Goal: Task Accomplishment & Management: Complete application form

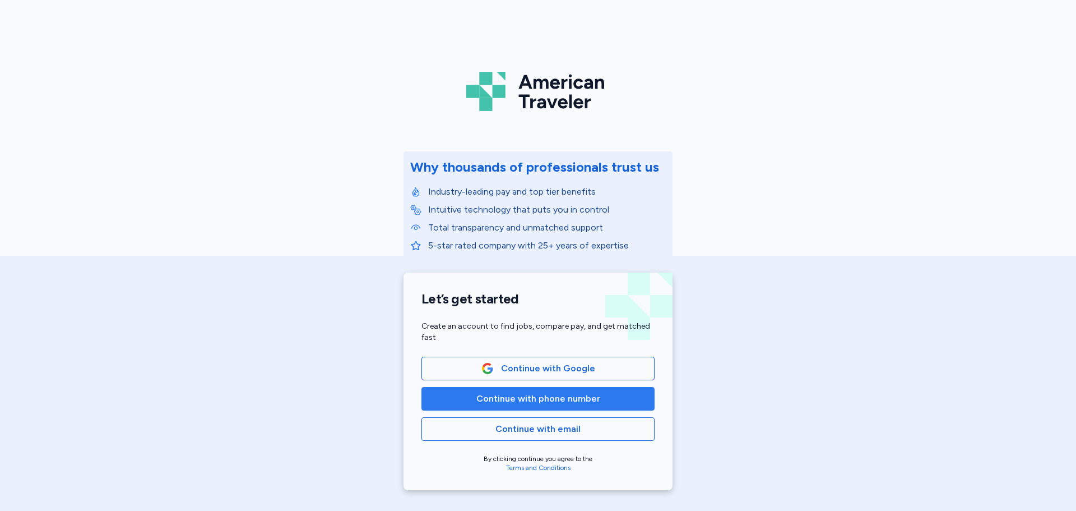
click at [513, 405] on button "Continue with phone number" at bounding box center [538, 399] width 233 height 24
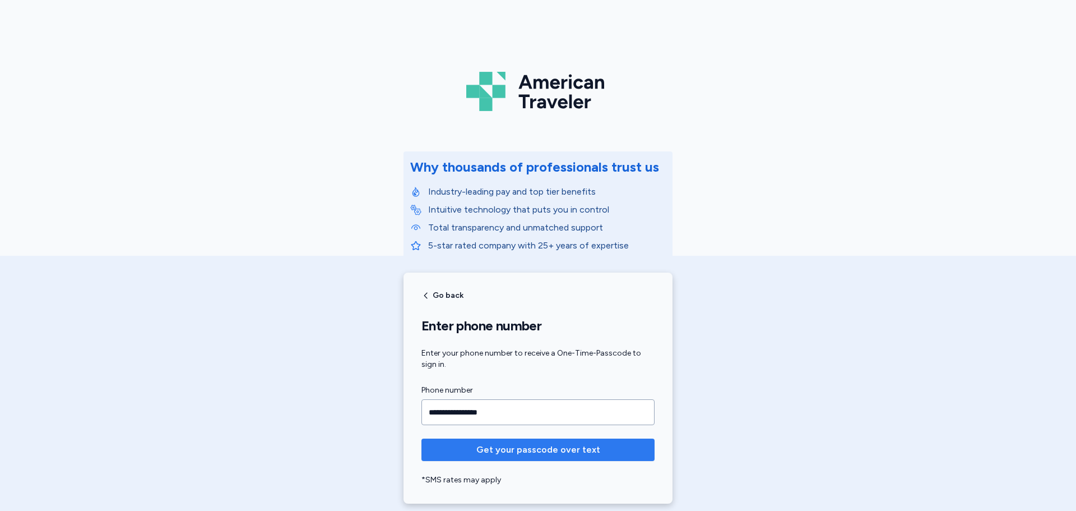
type input "**********"
click at [553, 455] on span "Get your passcode over text" at bounding box center [538, 449] width 124 height 13
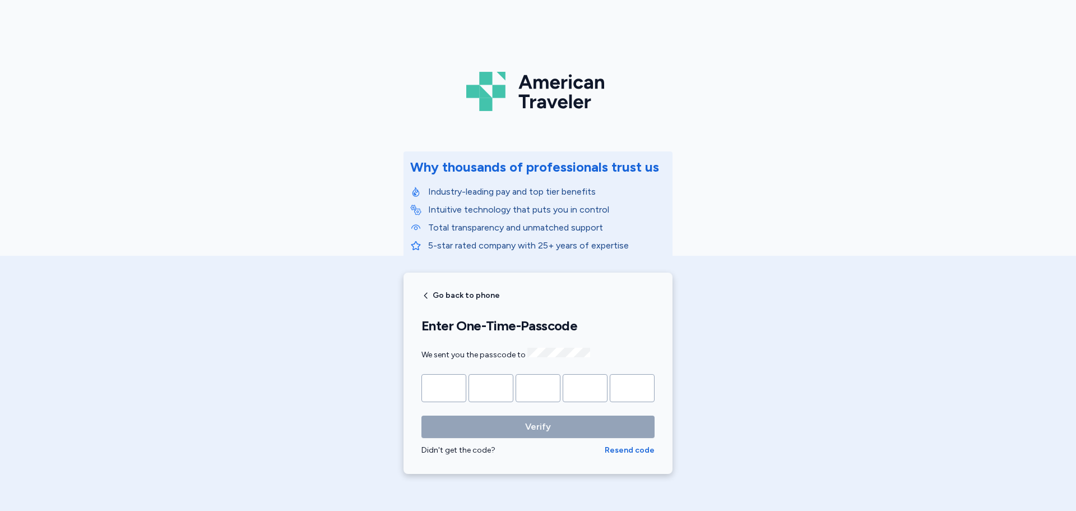
type input "*"
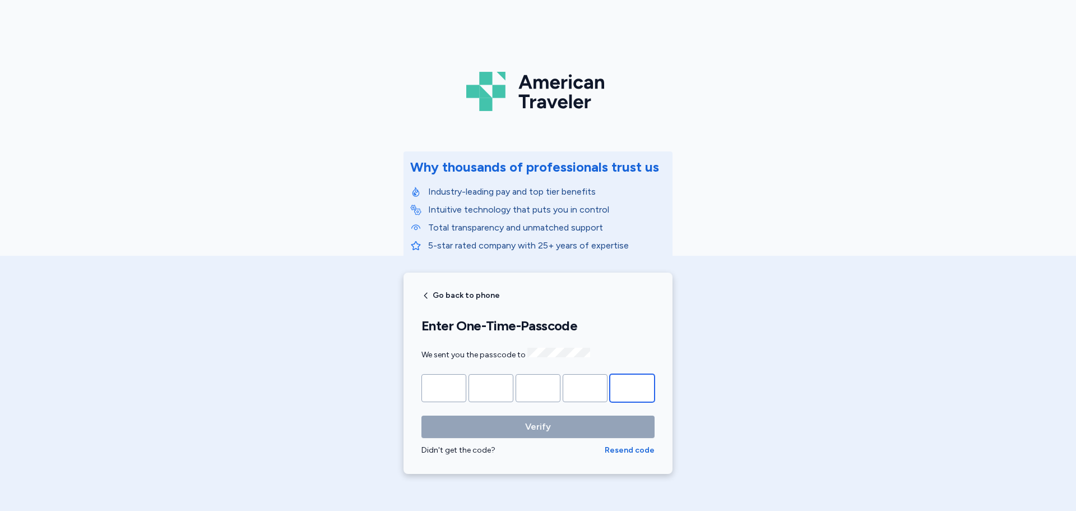
click at [422, 415] on button "Verify" at bounding box center [538, 426] width 233 height 22
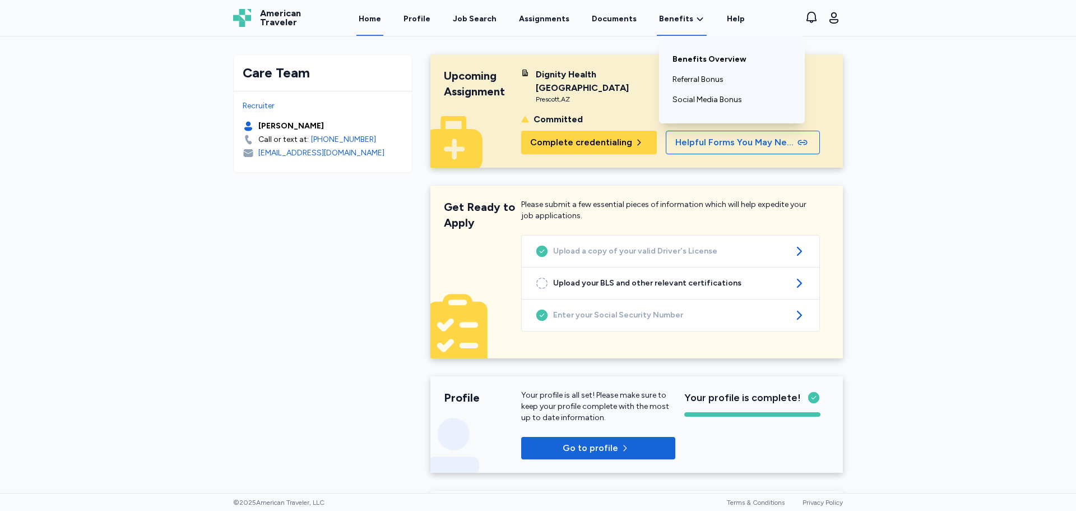
click at [698, 65] on link "Benefits Overview" at bounding box center [732, 59] width 119 height 20
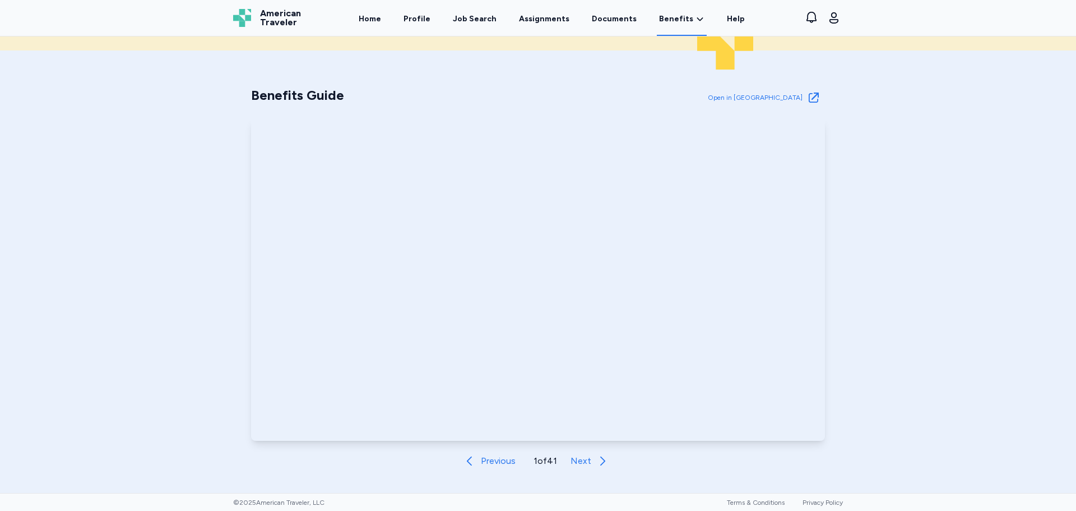
scroll to position [448, 0]
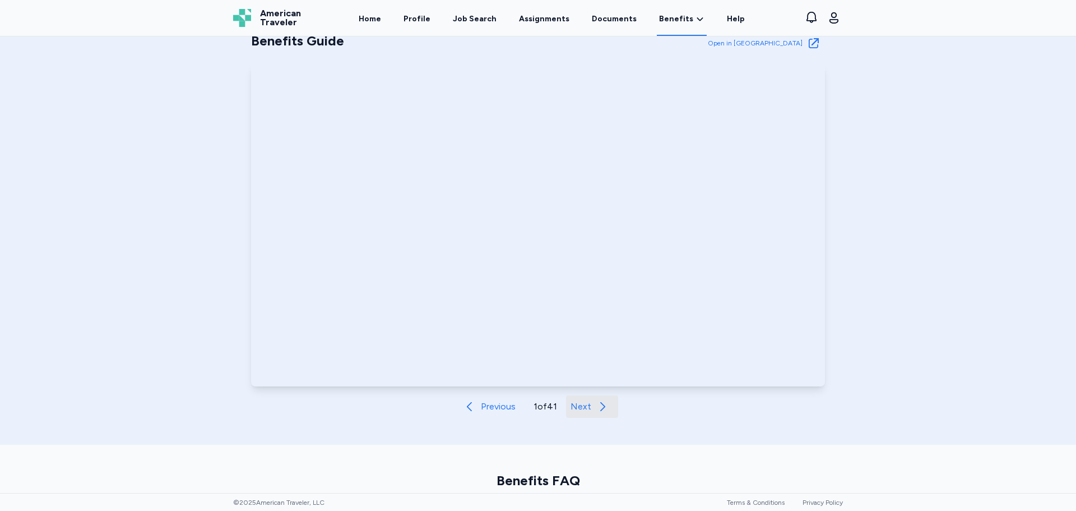
click at [577, 406] on span "Next" at bounding box center [581, 406] width 21 height 13
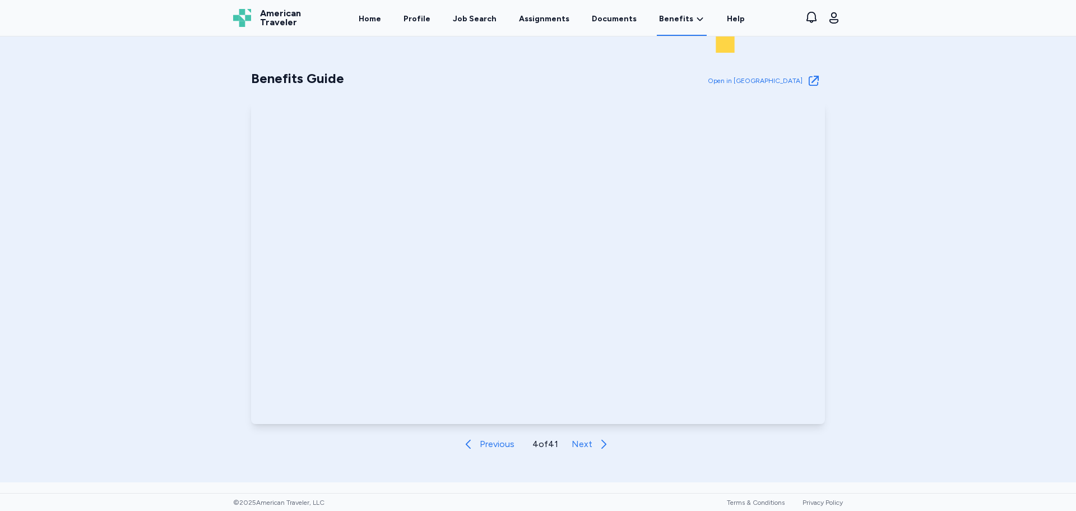
scroll to position [392, 0]
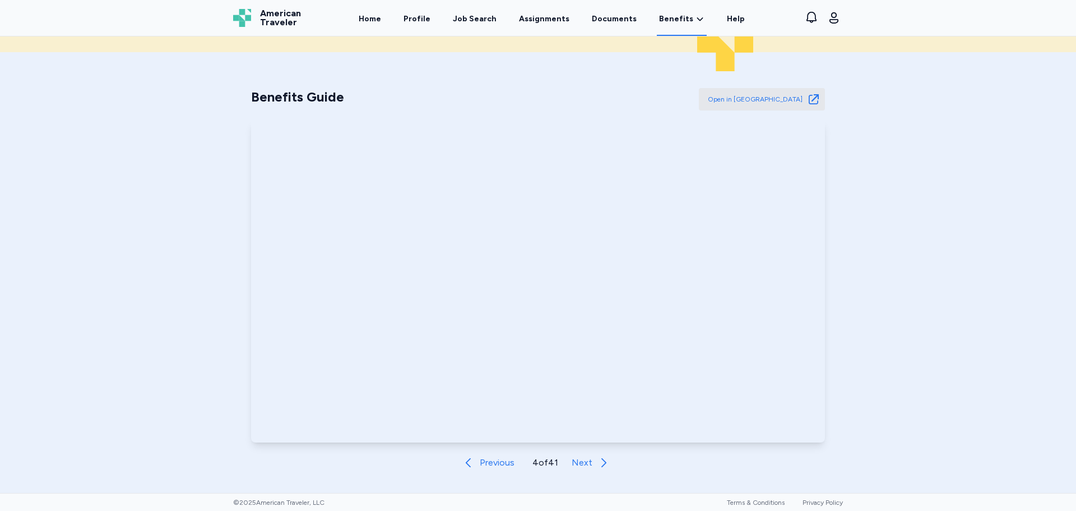
click at [807, 99] on icon at bounding box center [813, 98] width 13 height 13
click at [367, 18] on link "Home" at bounding box center [370, 18] width 27 height 35
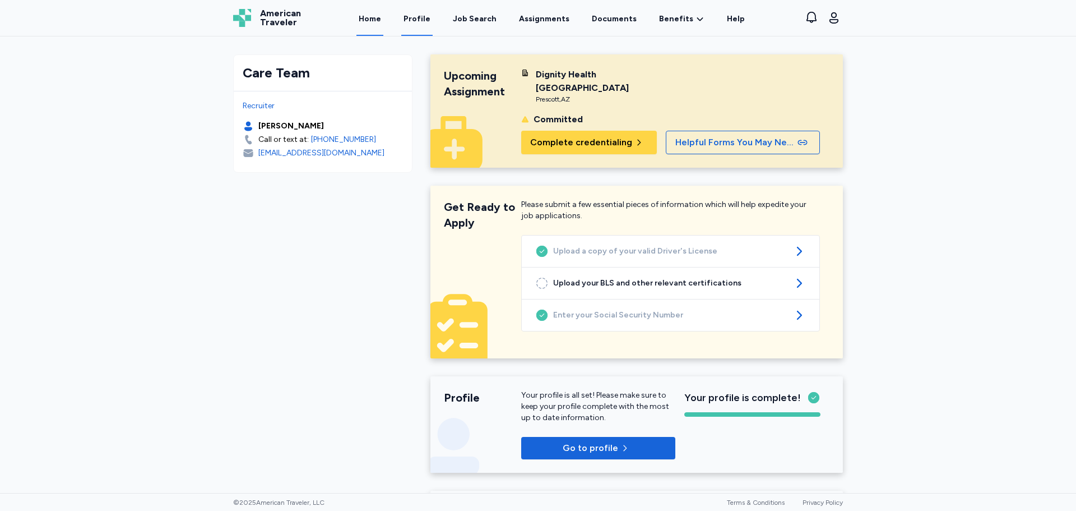
click at [418, 19] on link "Profile" at bounding box center [416, 18] width 31 height 35
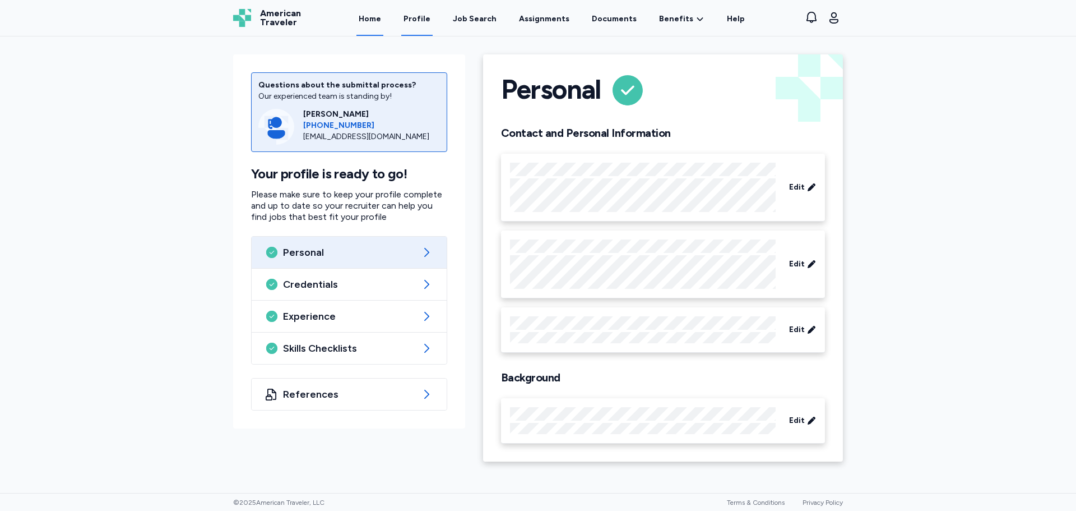
click at [383, 18] on link "Home" at bounding box center [370, 18] width 27 height 35
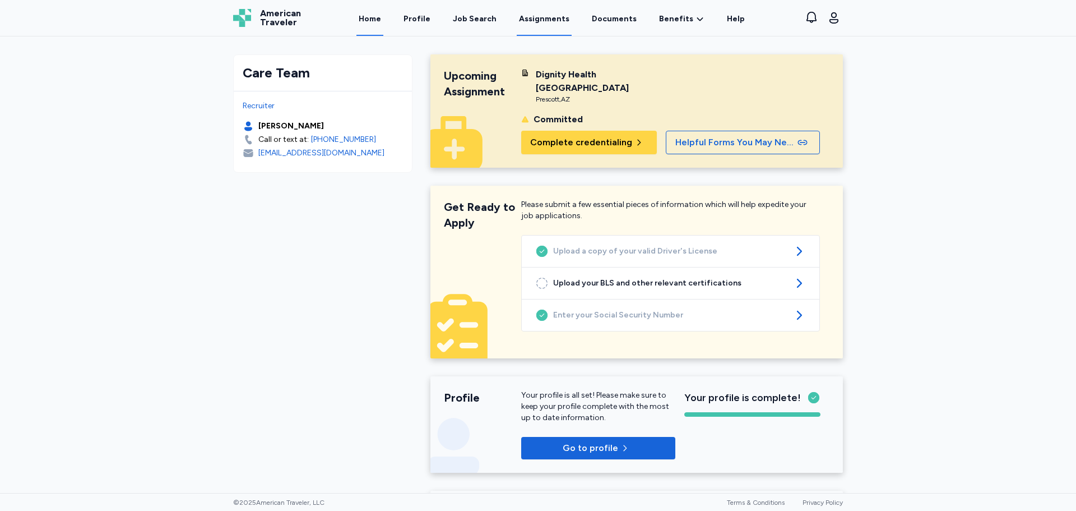
click at [519, 19] on link "Assignments" at bounding box center [544, 18] width 55 height 35
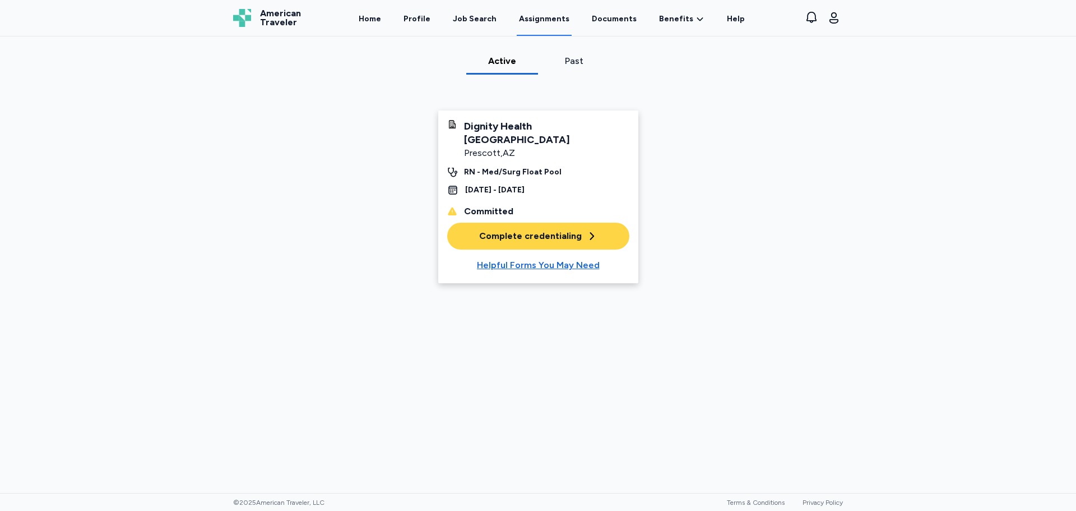
click at [539, 239] on div "Complete credentialing" at bounding box center [538, 235] width 118 height 13
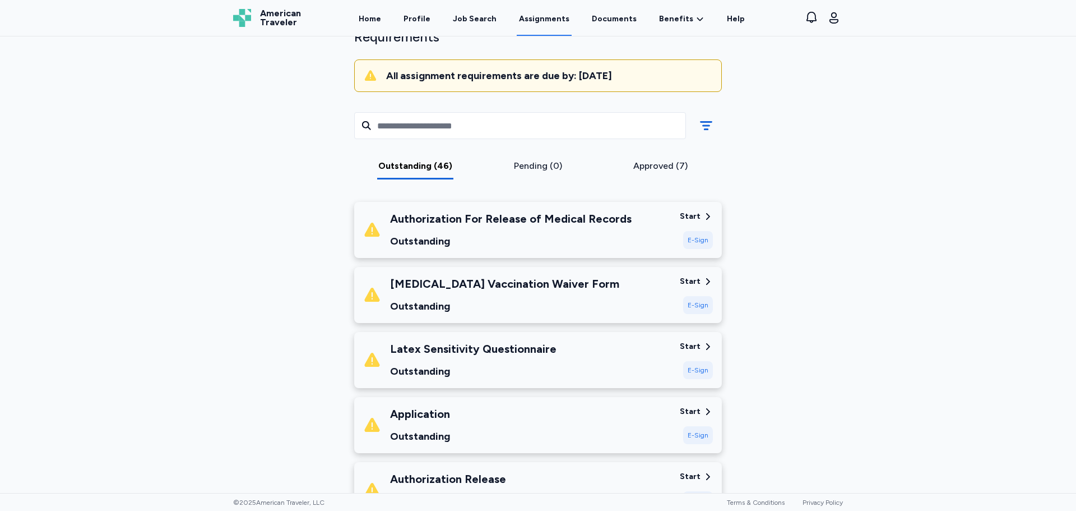
scroll to position [112, 0]
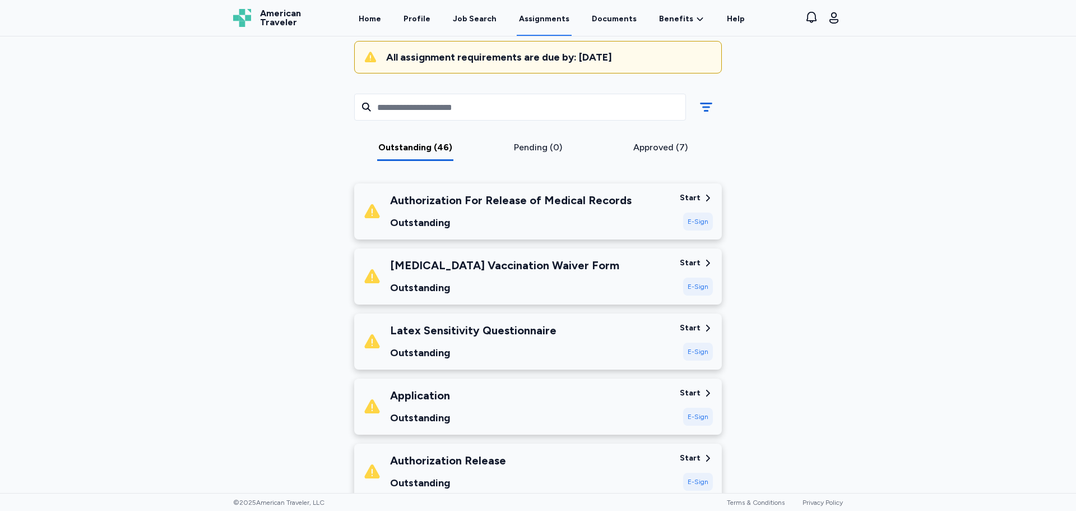
click at [497, 216] on div "Outstanding" at bounding box center [511, 223] width 242 height 16
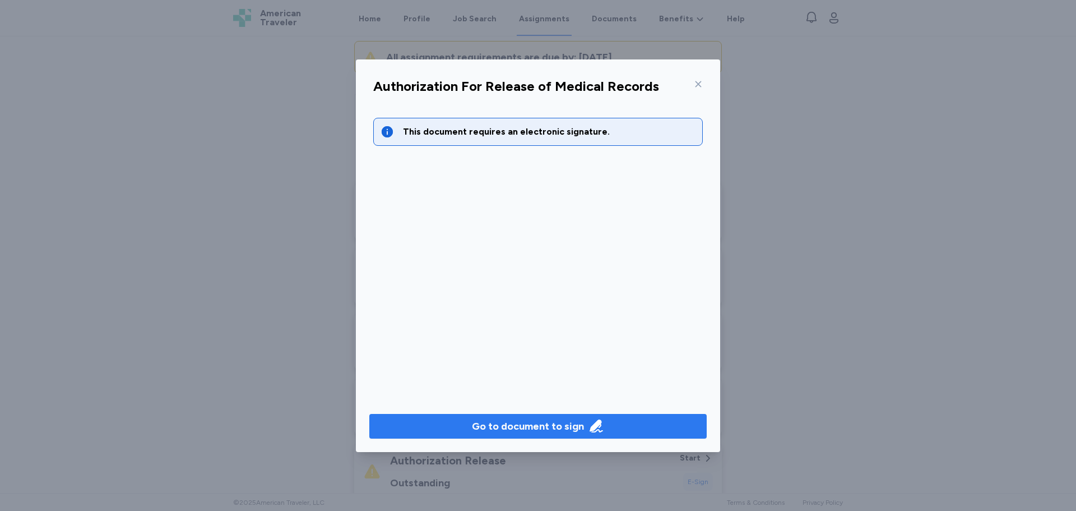
click at [527, 417] on button "Go to document to sign" at bounding box center [537, 426] width 337 height 25
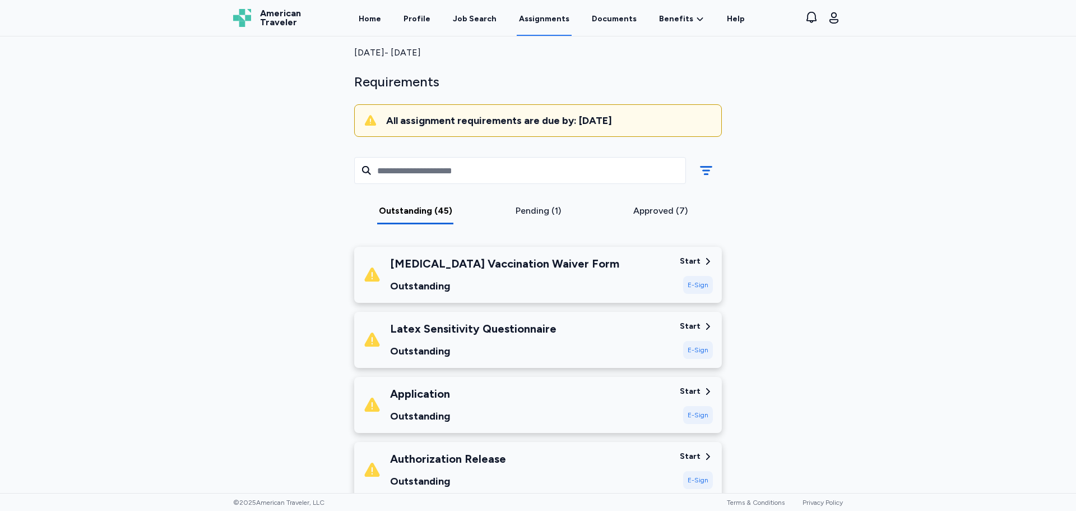
scroll to position [0, 0]
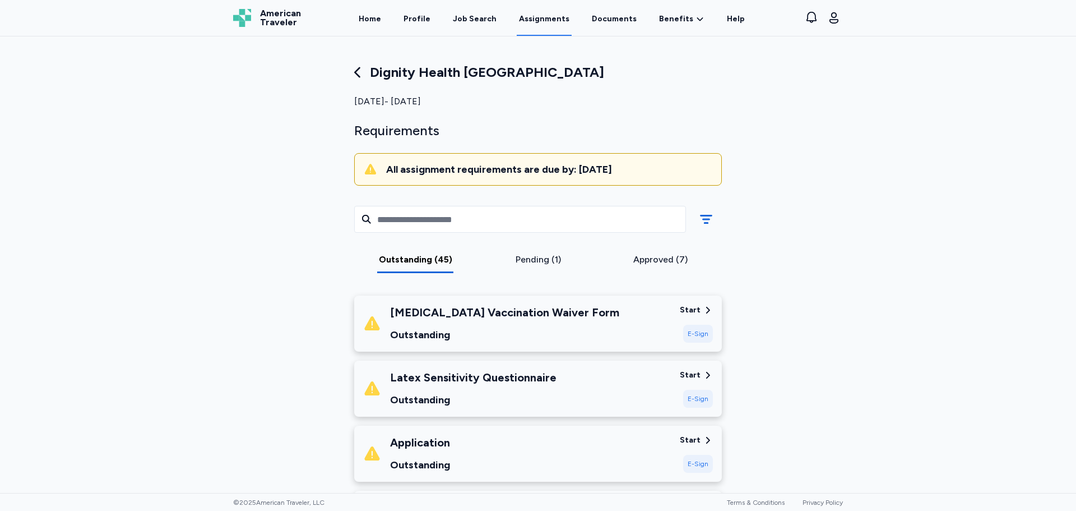
click at [682, 310] on div "Start" at bounding box center [690, 309] width 21 height 11
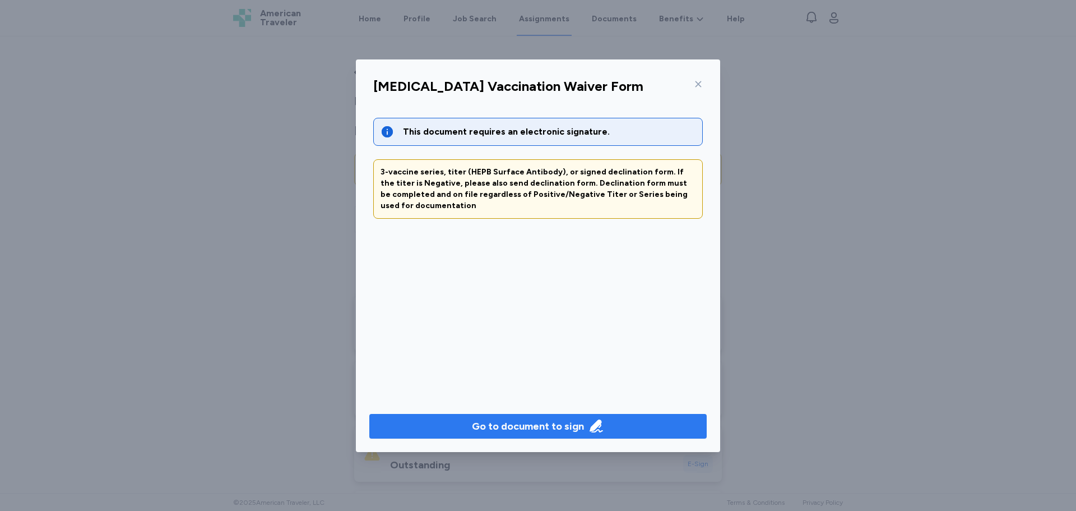
click at [550, 429] on div "Go to document to sign" at bounding box center [528, 426] width 112 height 16
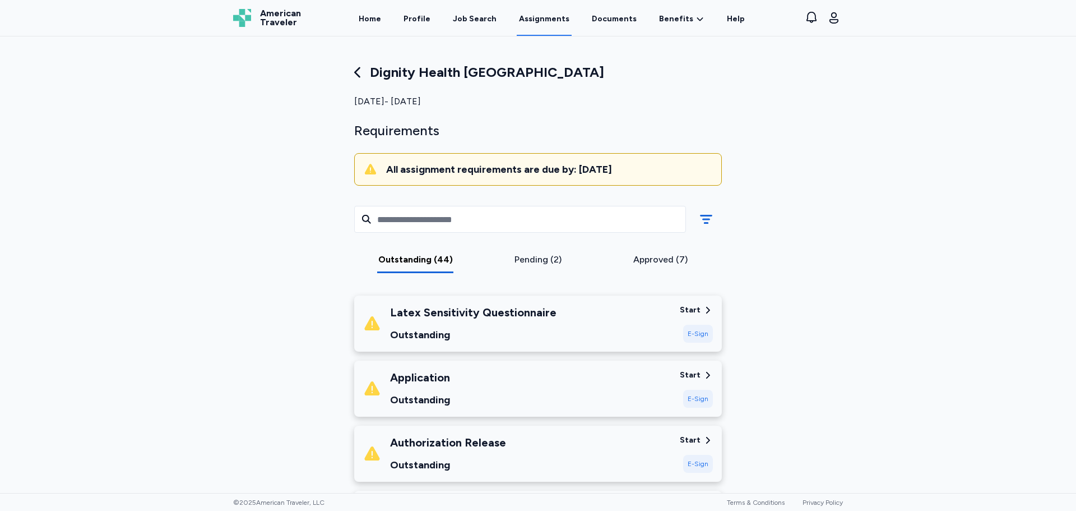
click at [522, 327] on div "Outstanding" at bounding box center [473, 335] width 166 height 16
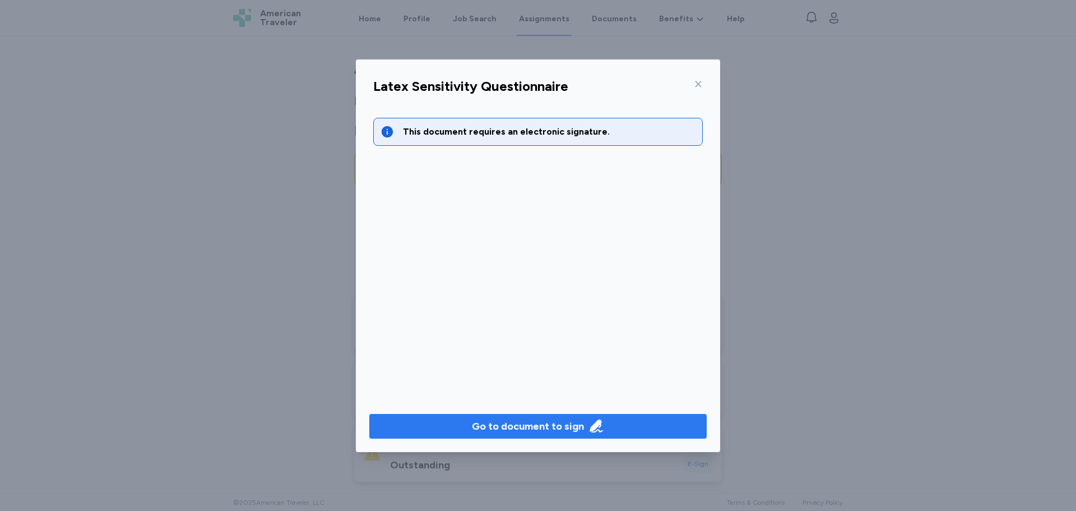
click at [530, 431] on div "Go to document to sign" at bounding box center [528, 426] width 112 height 16
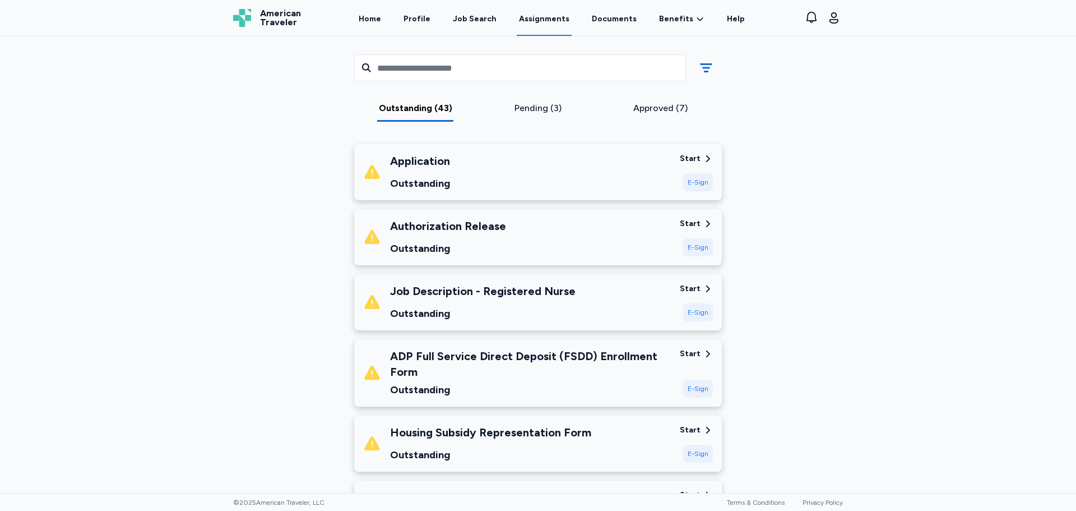
scroll to position [168, 0]
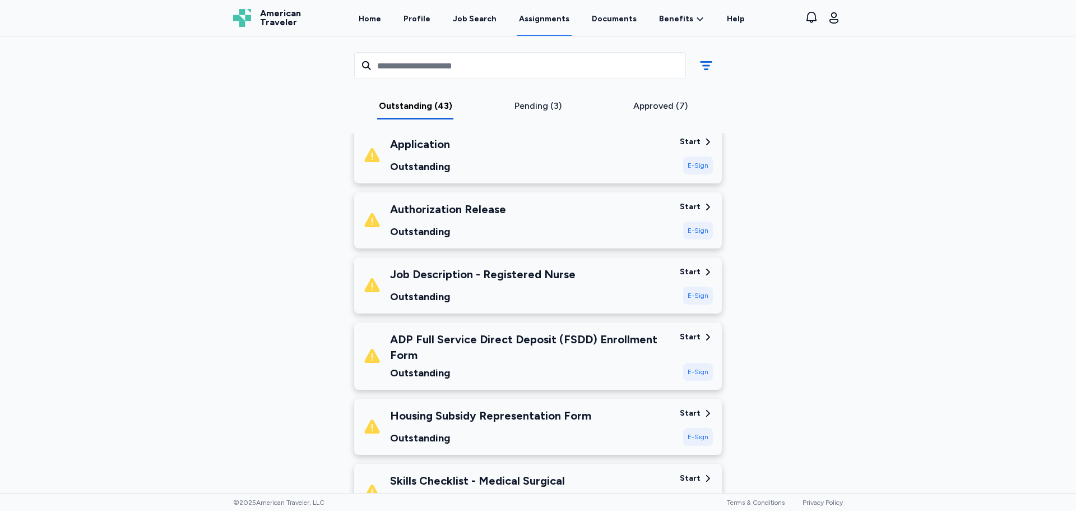
click at [442, 157] on div "Application Outstanding" at bounding box center [420, 155] width 60 height 38
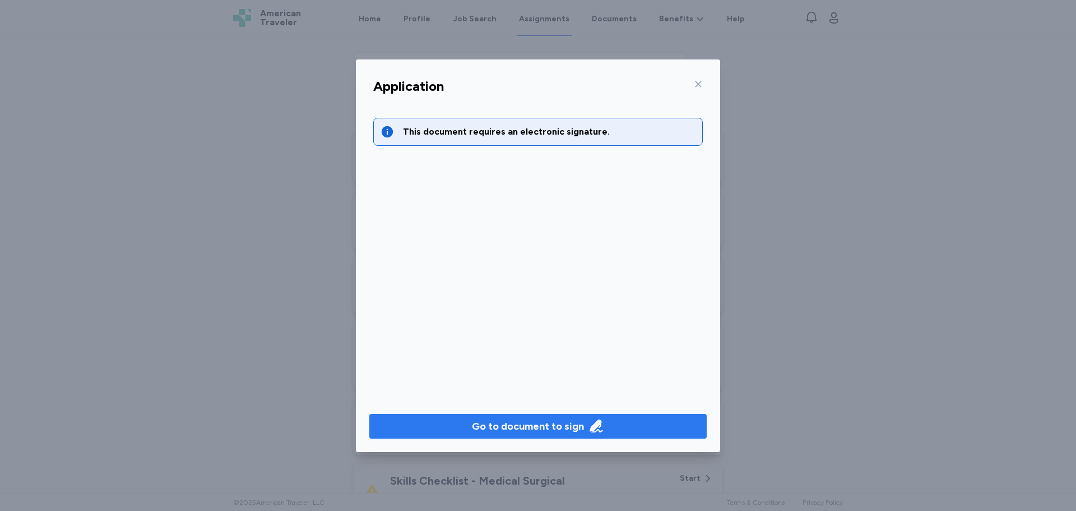
click at [538, 421] on div "Go to document to sign" at bounding box center [528, 426] width 112 height 16
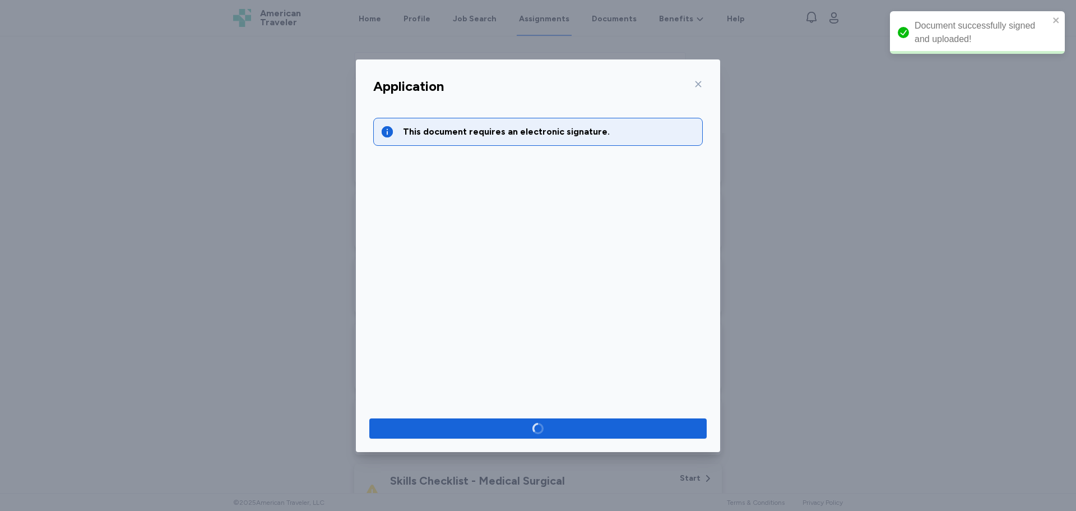
scroll to position [103, 0]
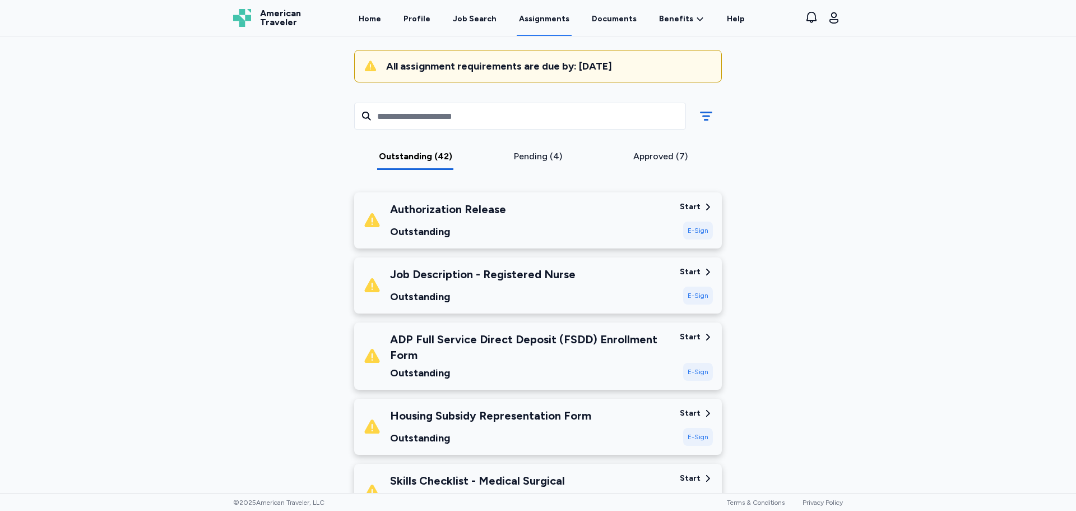
click at [645, 228] on div "Authorization Release Outstanding" at bounding box center [517, 220] width 308 height 38
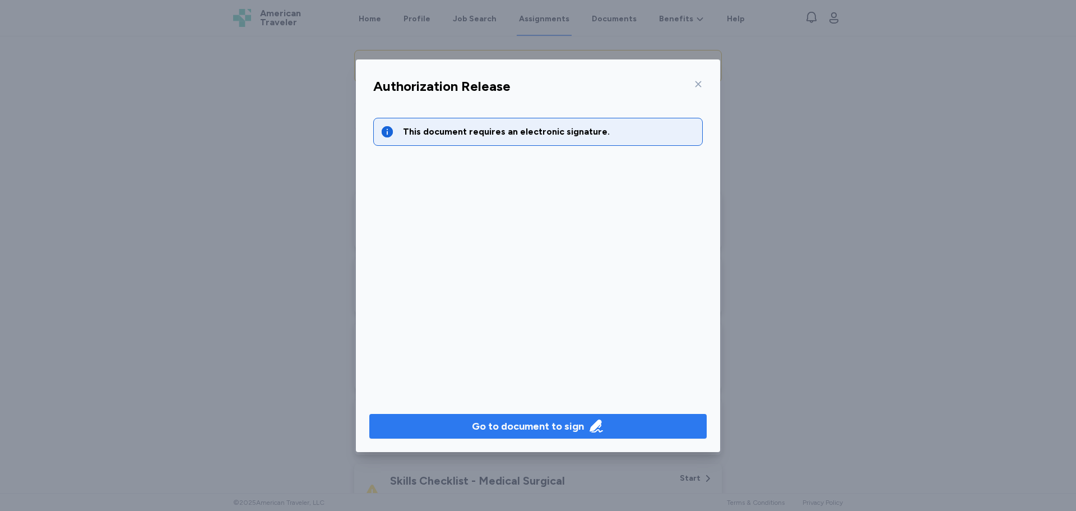
click at [533, 428] on div "Go to document to sign" at bounding box center [528, 426] width 112 height 16
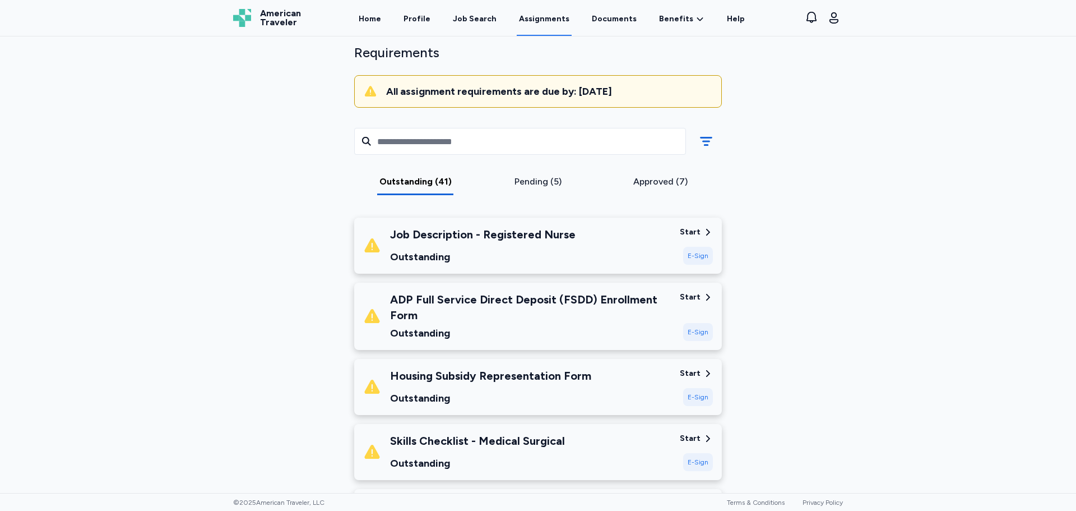
scroll to position [47, 0]
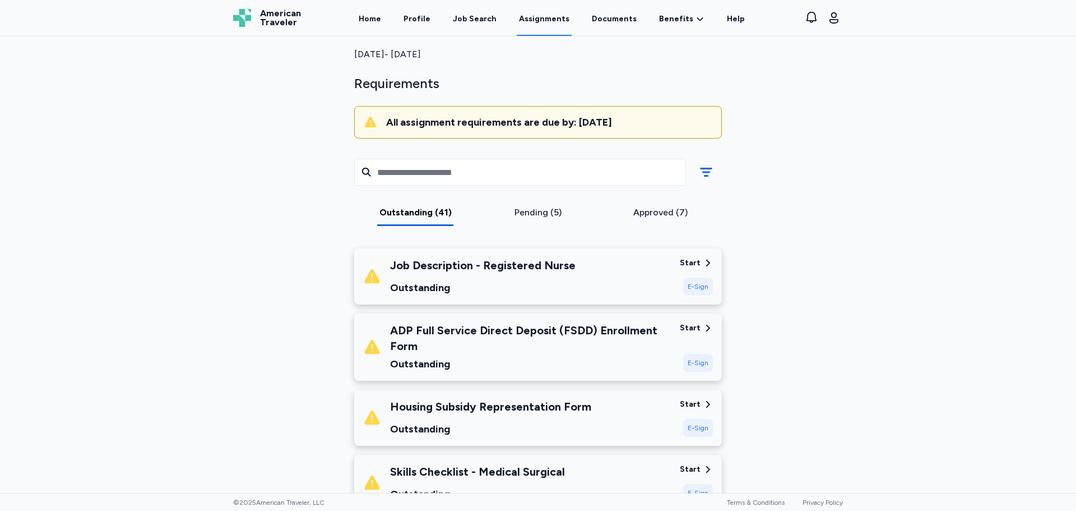
click at [491, 289] on div "Outstanding" at bounding box center [483, 288] width 186 height 16
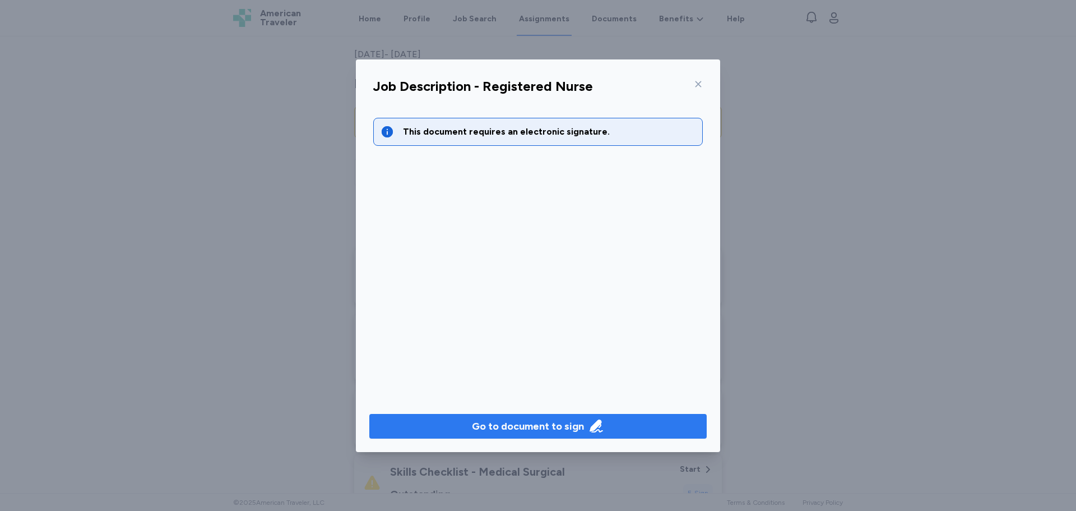
click at [504, 429] on div "Go to document to sign" at bounding box center [528, 426] width 112 height 16
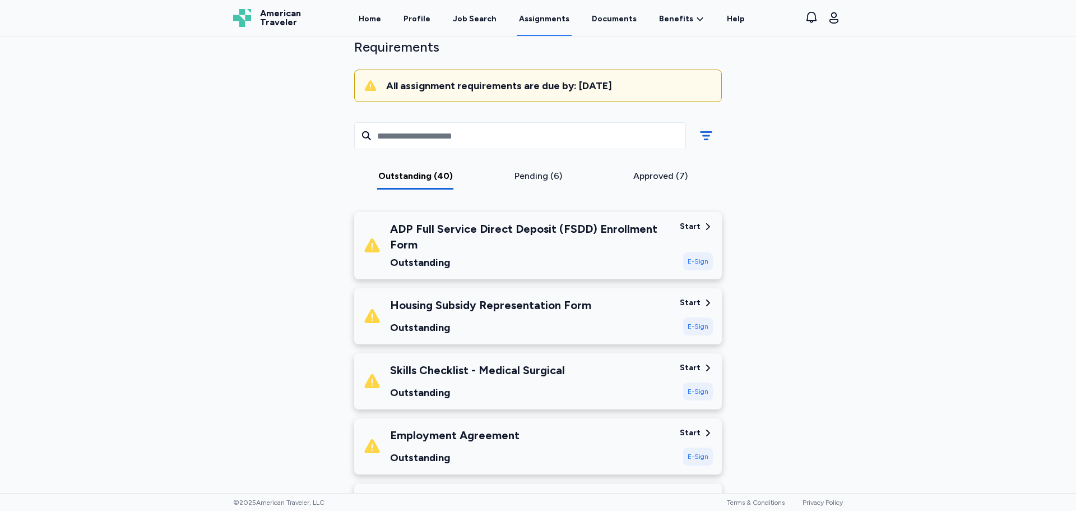
scroll to position [103, 0]
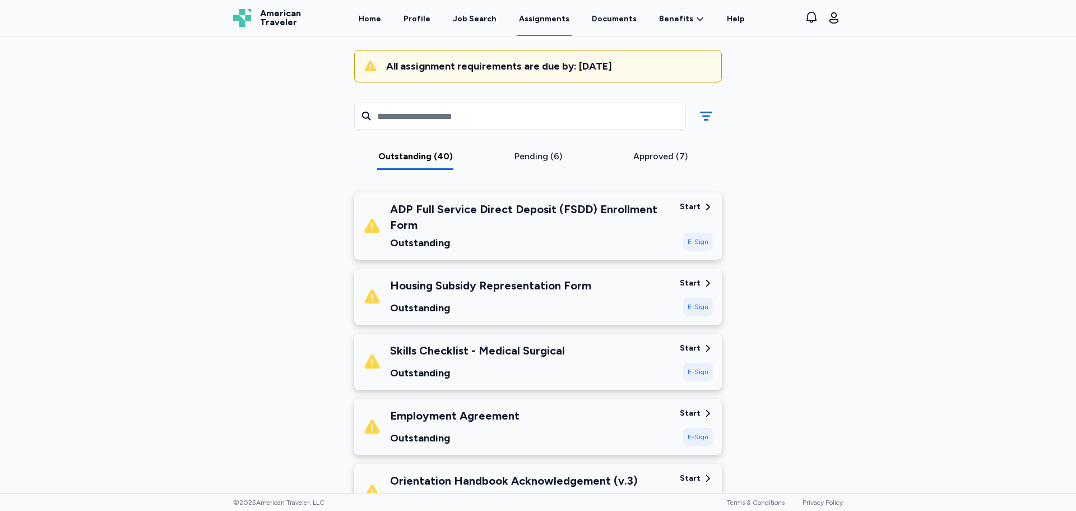
click at [504, 237] on div "Outstanding" at bounding box center [530, 243] width 281 height 16
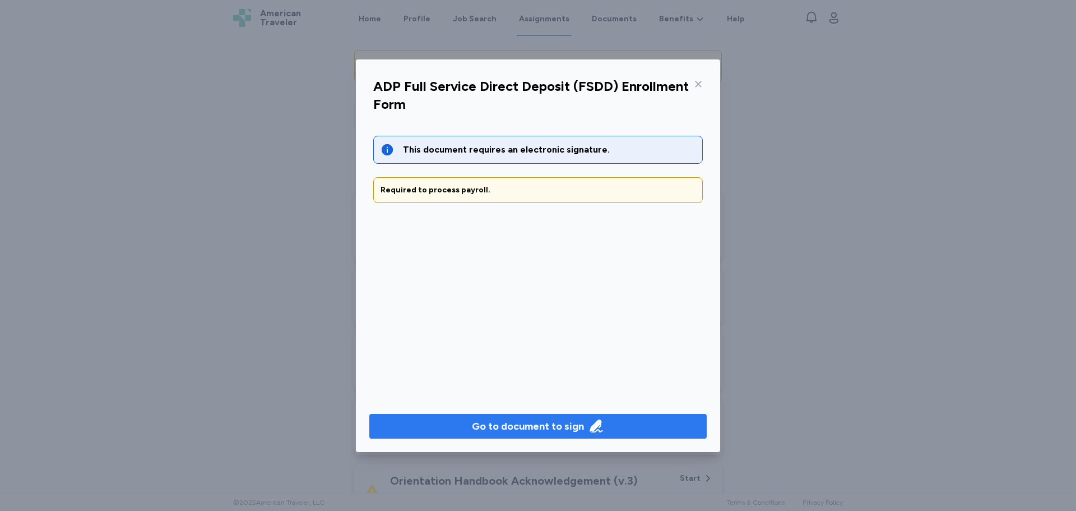
click at [533, 417] on button "Go to document to sign" at bounding box center [537, 426] width 337 height 25
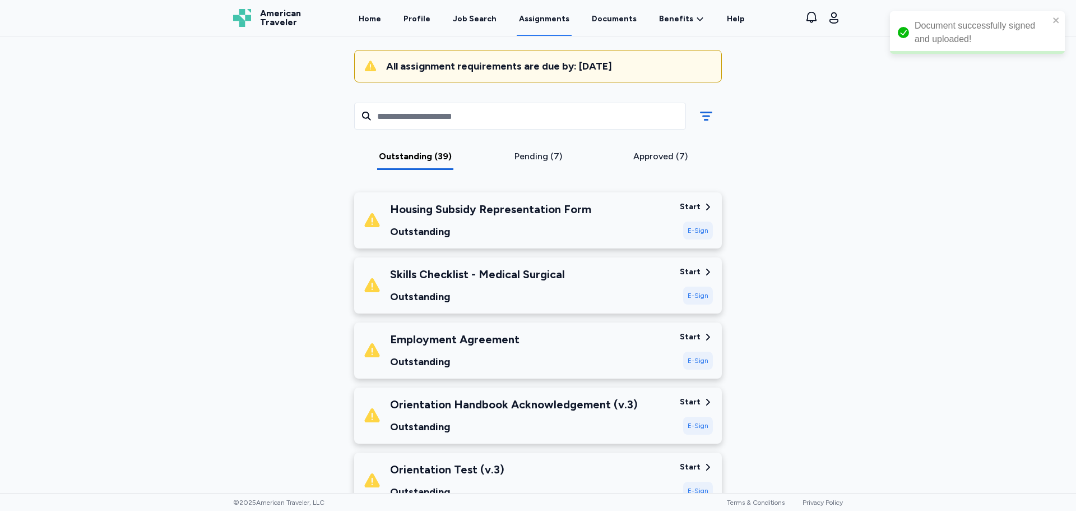
click at [498, 225] on div "Outstanding" at bounding box center [490, 232] width 201 height 16
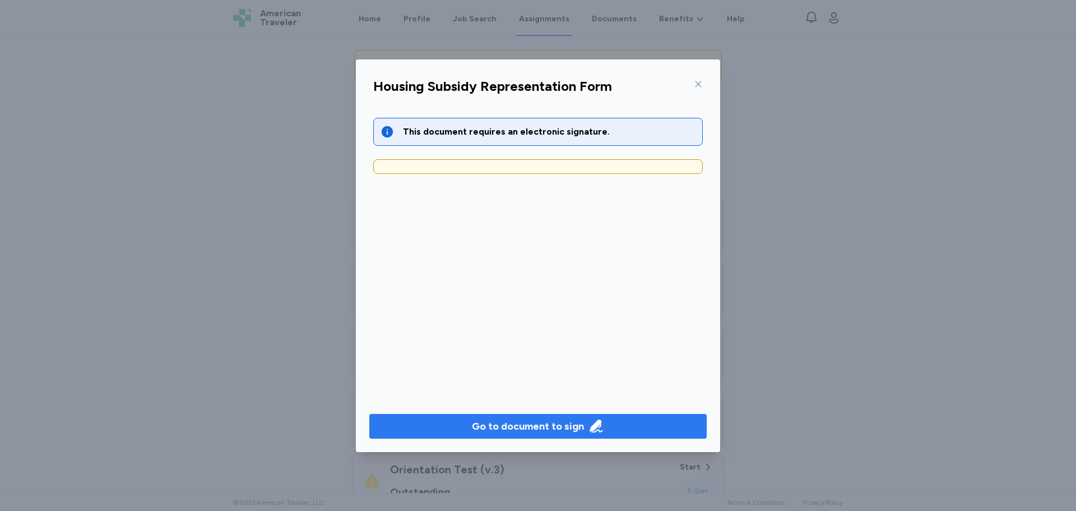
click at [548, 418] on div "Go to document to sign" at bounding box center [528, 426] width 112 height 16
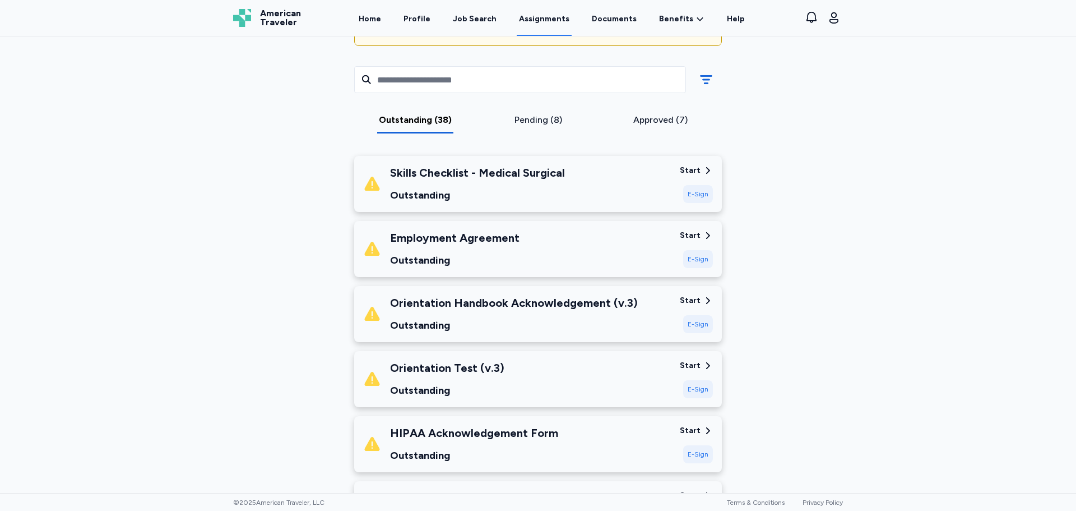
scroll to position [159, 0]
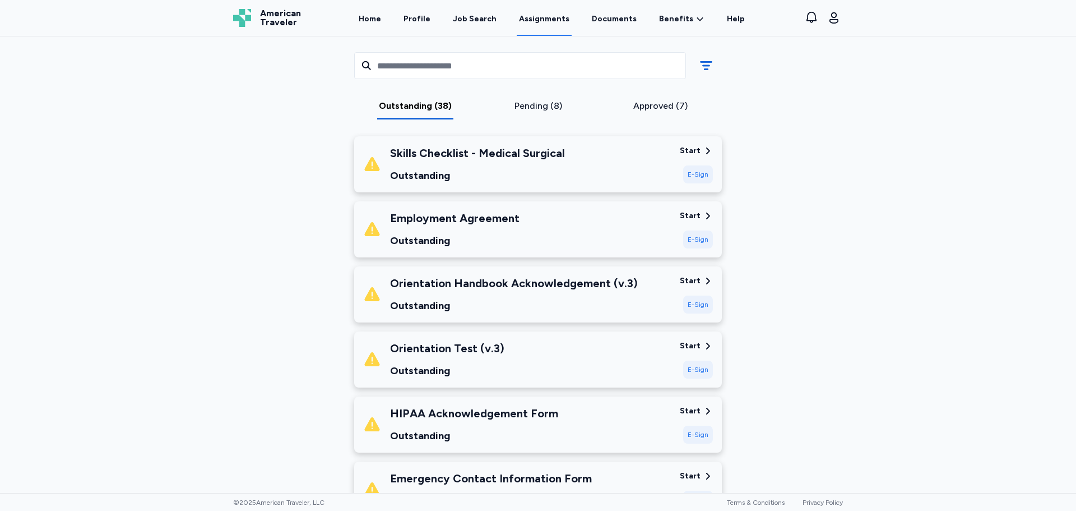
click at [504, 235] on div "Outstanding" at bounding box center [454, 241] width 129 height 16
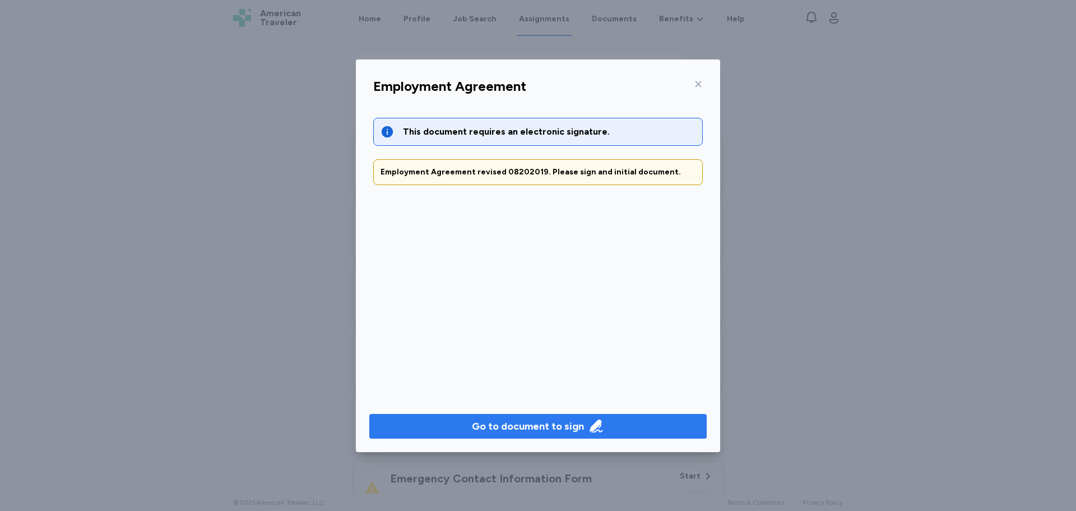
click at [526, 430] on div "Go to document to sign" at bounding box center [528, 426] width 112 height 16
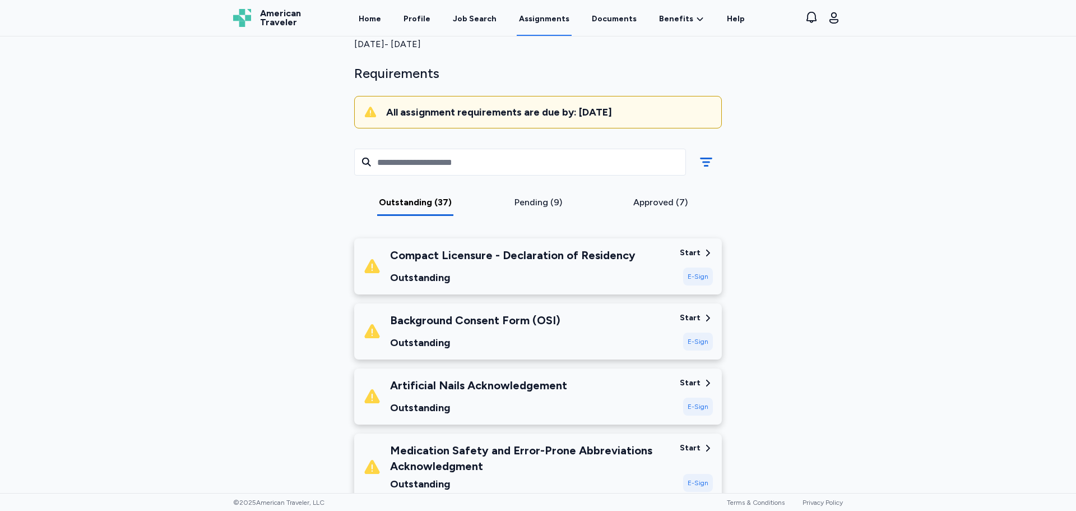
scroll to position [47, 0]
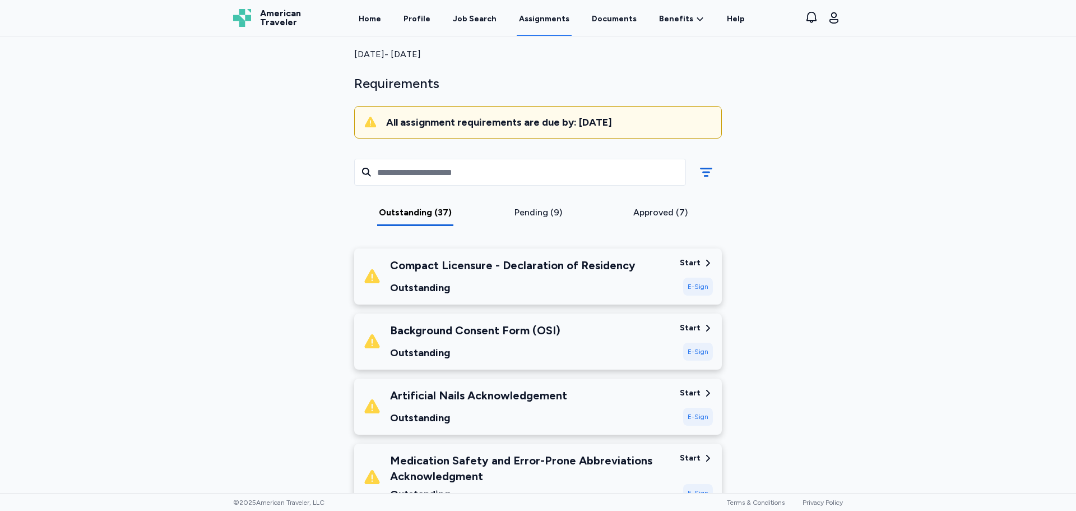
click at [504, 285] on div "Outstanding" at bounding box center [513, 288] width 246 height 16
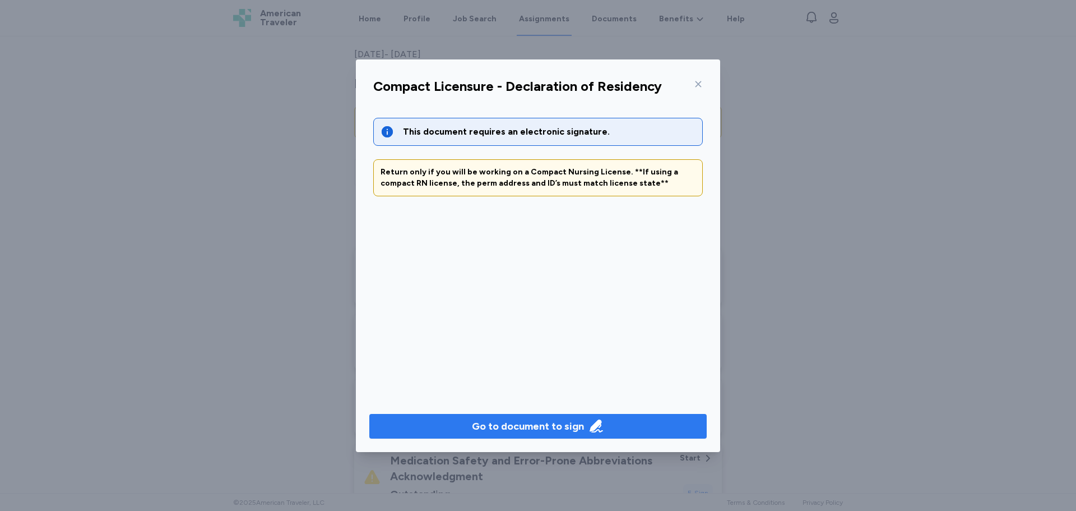
click at [508, 425] on div "Go to document to sign" at bounding box center [528, 426] width 112 height 16
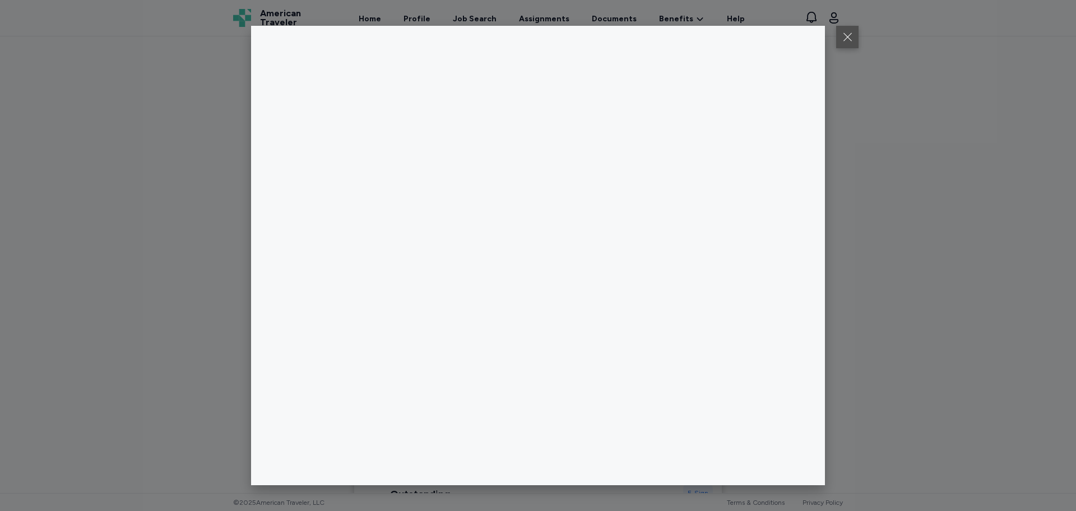
click at [854, 32] on button at bounding box center [847, 37] width 22 height 22
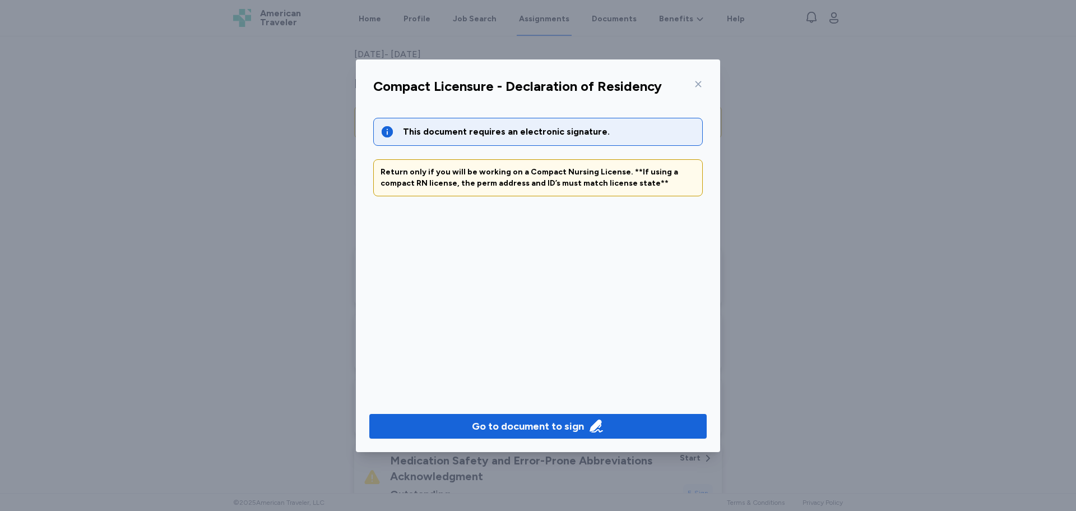
click at [697, 80] on icon at bounding box center [698, 84] width 9 height 9
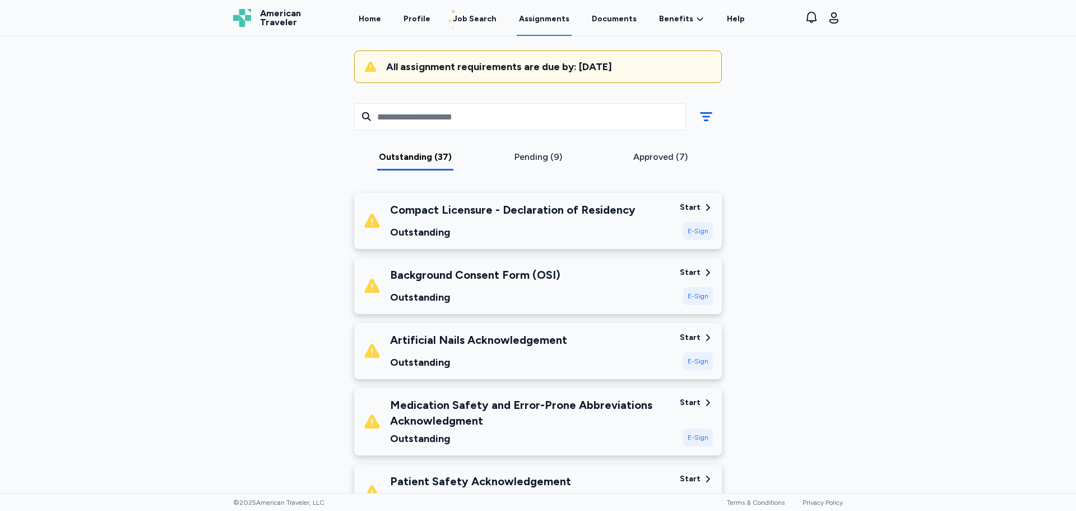
scroll to position [103, 0]
click at [484, 289] on div "Outstanding" at bounding box center [475, 297] width 170 height 16
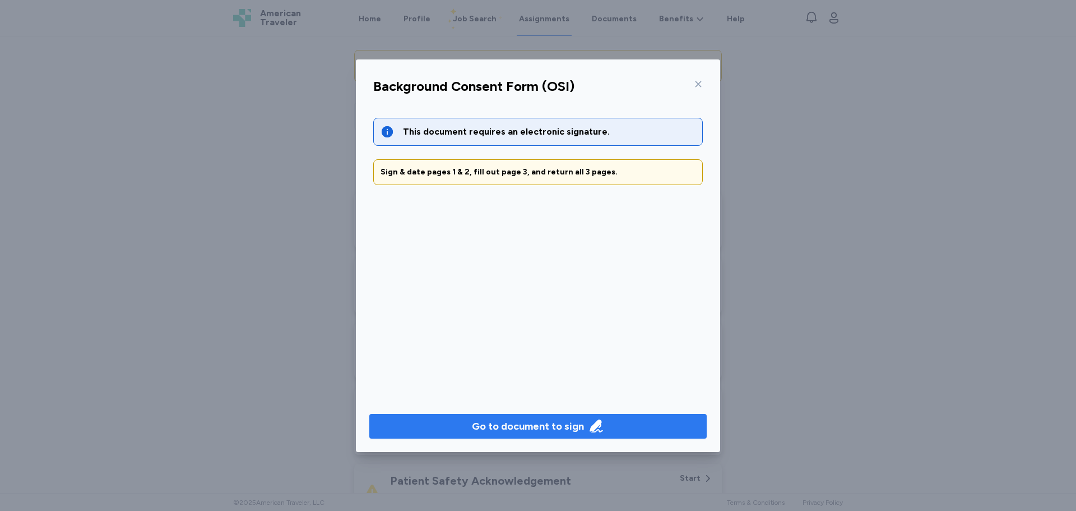
click at [522, 428] on div "Go to document to sign" at bounding box center [528, 426] width 112 height 16
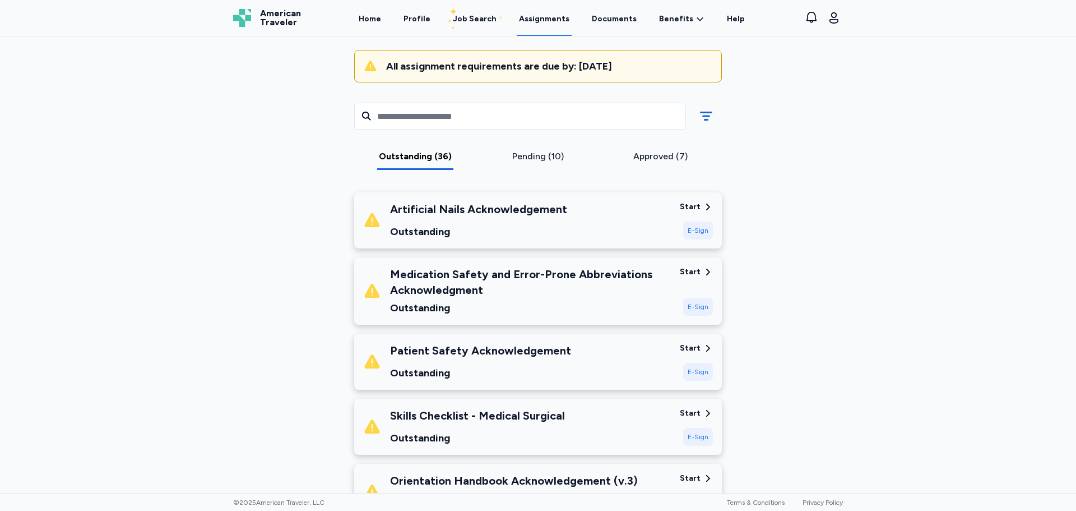
click at [489, 235] on div "Outstanding" at bounding box center [478, 232] width 177 height 16
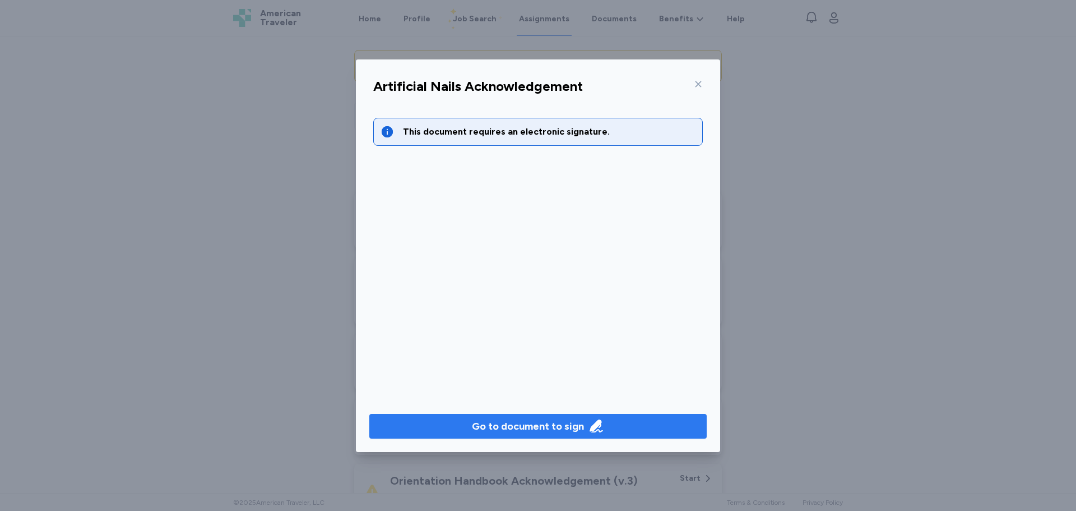
click at [549, 426] on div "Go to document to sign" at bounding box center [528, 426] width 112 height 16
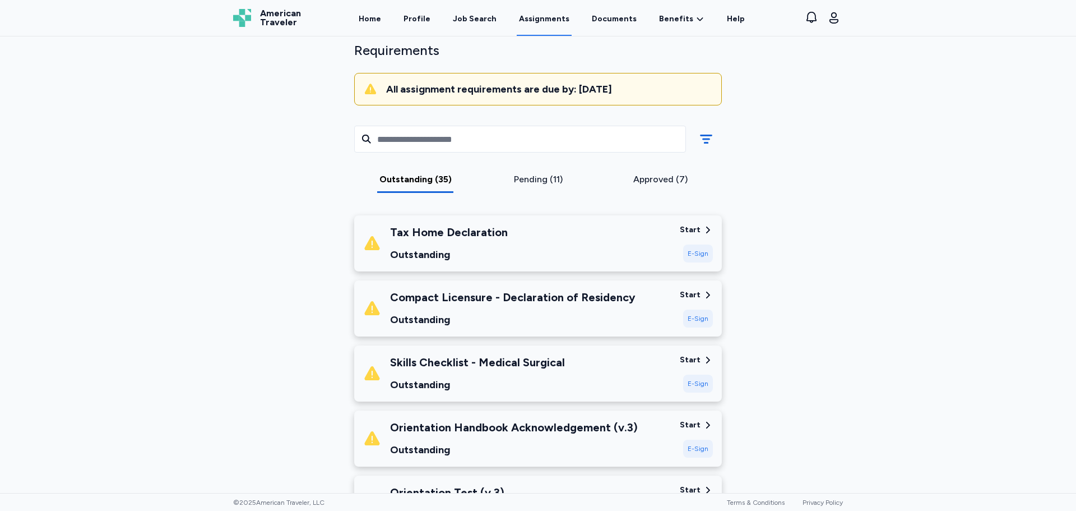
scroll to position [16, 0]
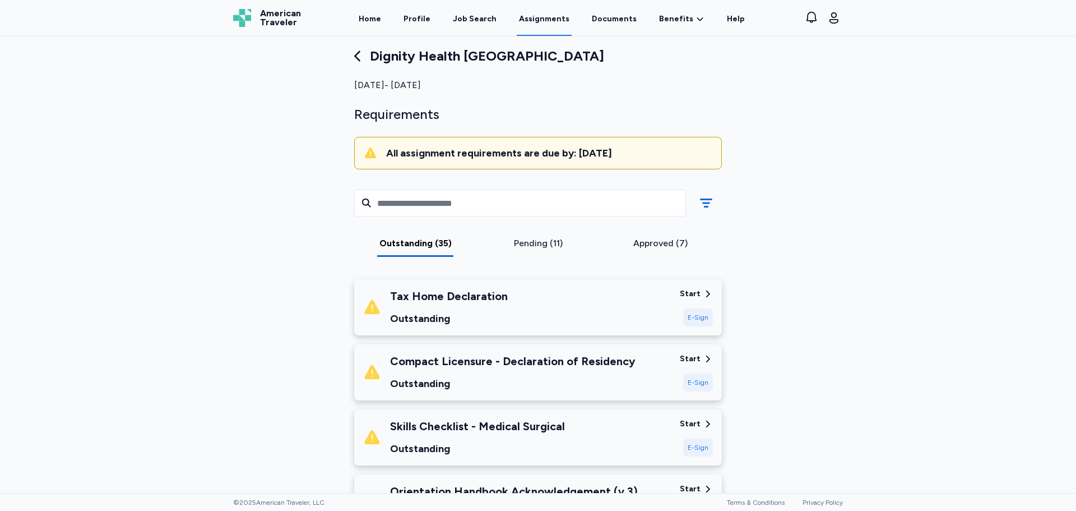
click at [527, 315] on div "Tax Home Declaration Outstanding" at bounding box center [517, 307] width 308 height 38
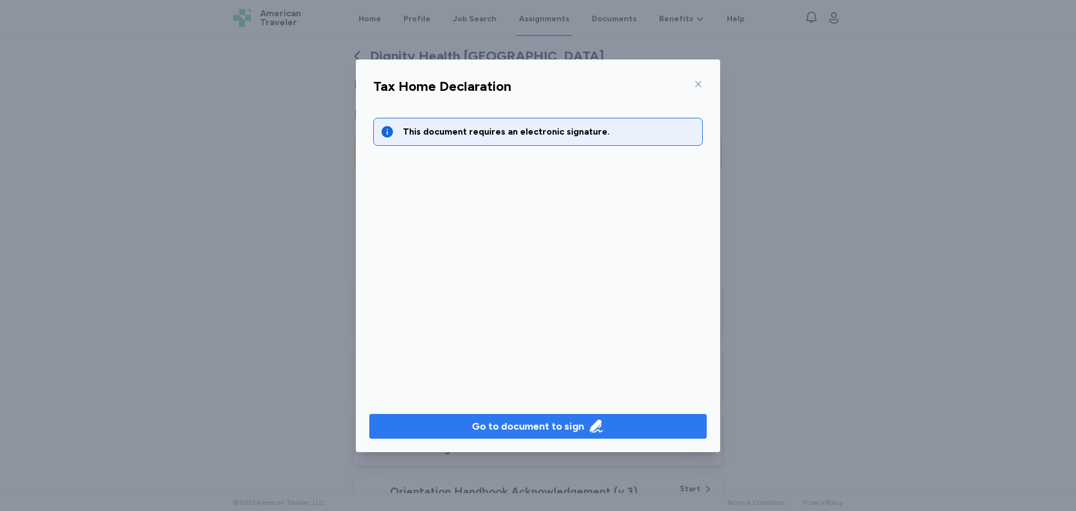
click at [499, 423] on div "Go to document to sign" at bounding box center [528, 426] width 112 height 16
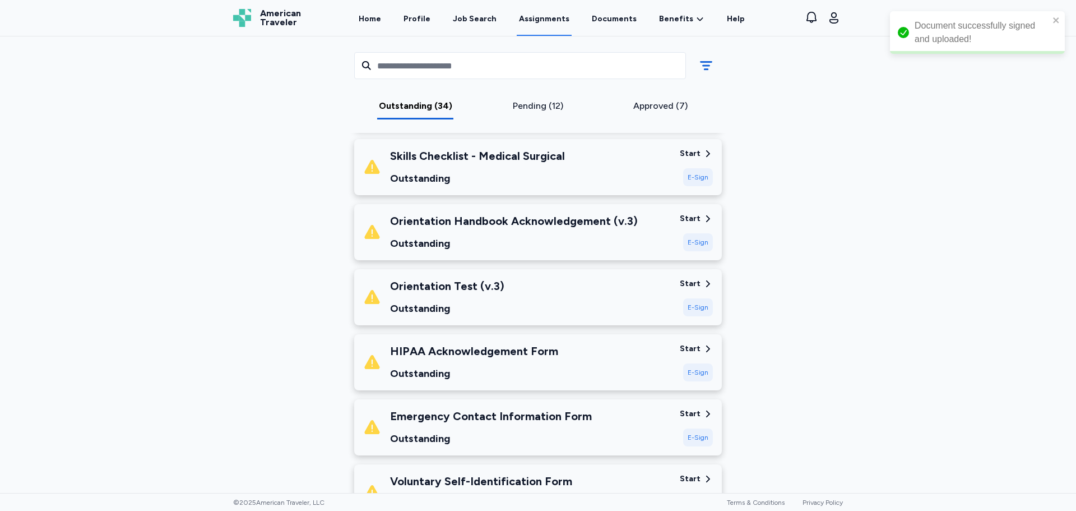
scroll to position [240, 0]
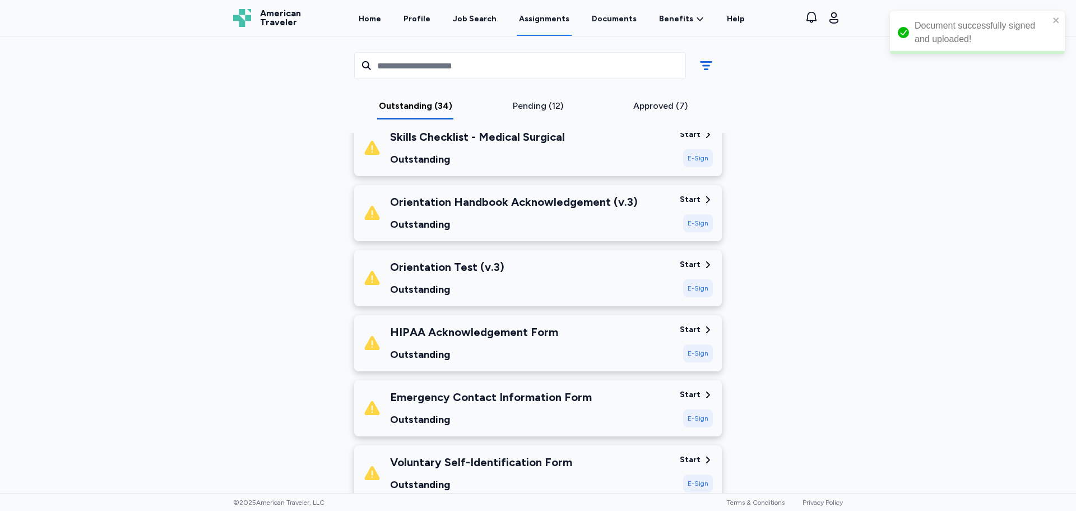
click at [494, 227] on div "Outstanding" at bounding box center [514, 224] width 248 height 16
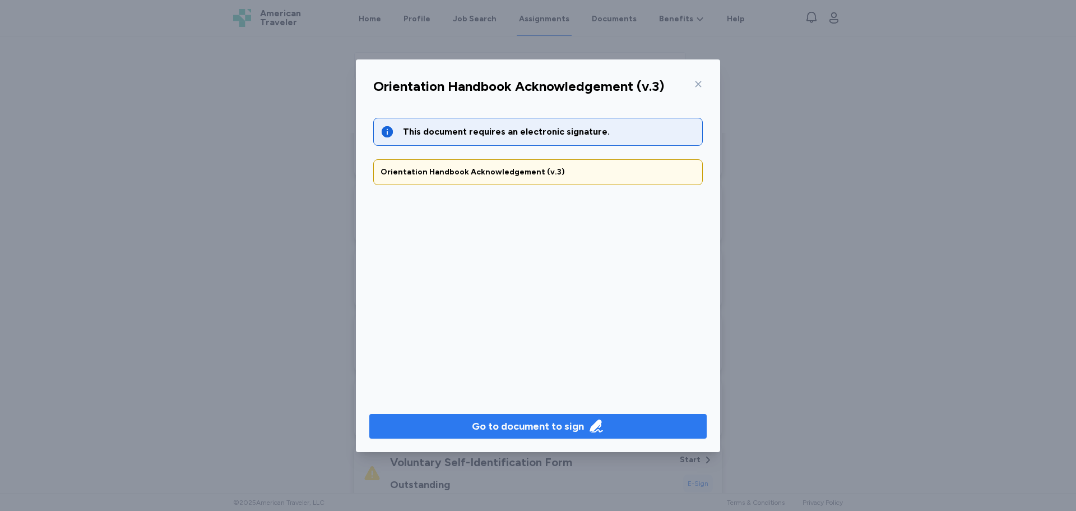
click at [540, 426] on div "Go to document to sign" at bounding box center [528, 426] width 112 height 16
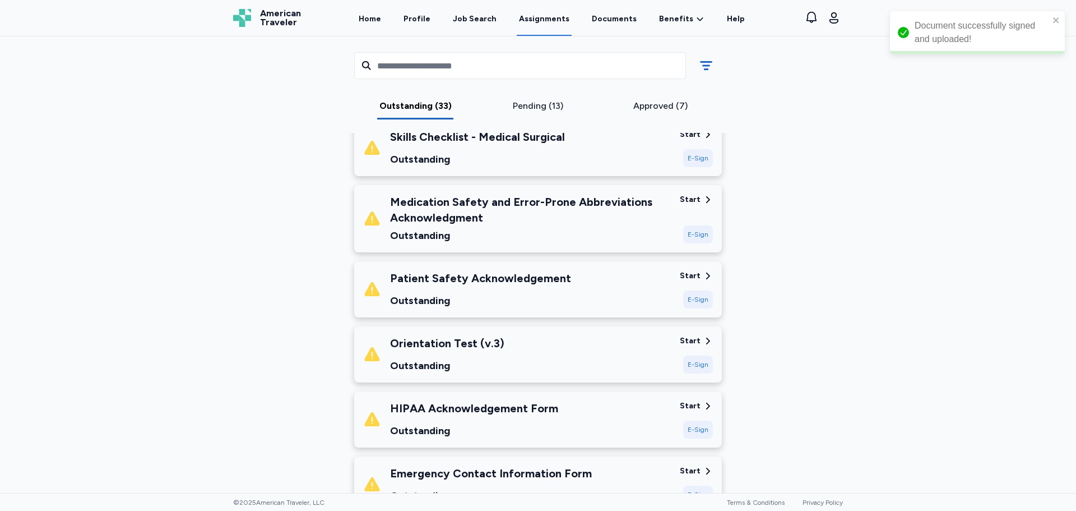
scroll to position [297, 0]
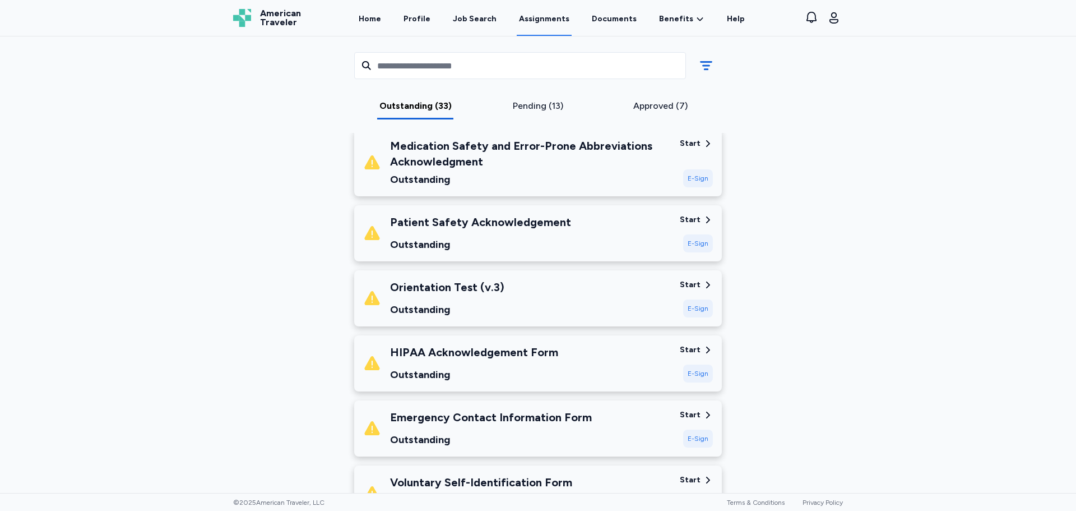
click at [522, 173] on div "Outstanding" at bounding box center [530, 180] width 281 height 16
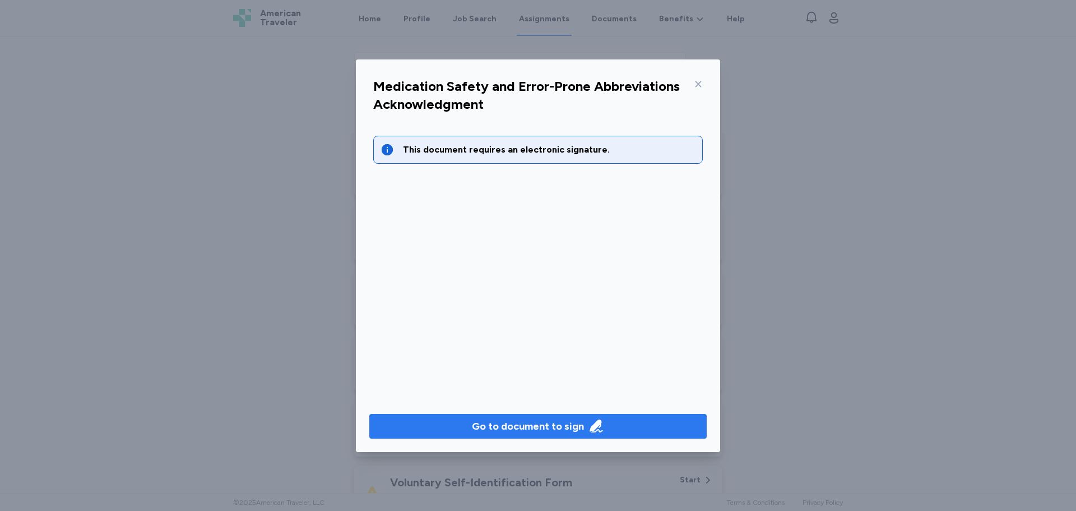
click at [526, 417] on button "Go to document to sign" at bounding box center [537, 426] width 337 height 25
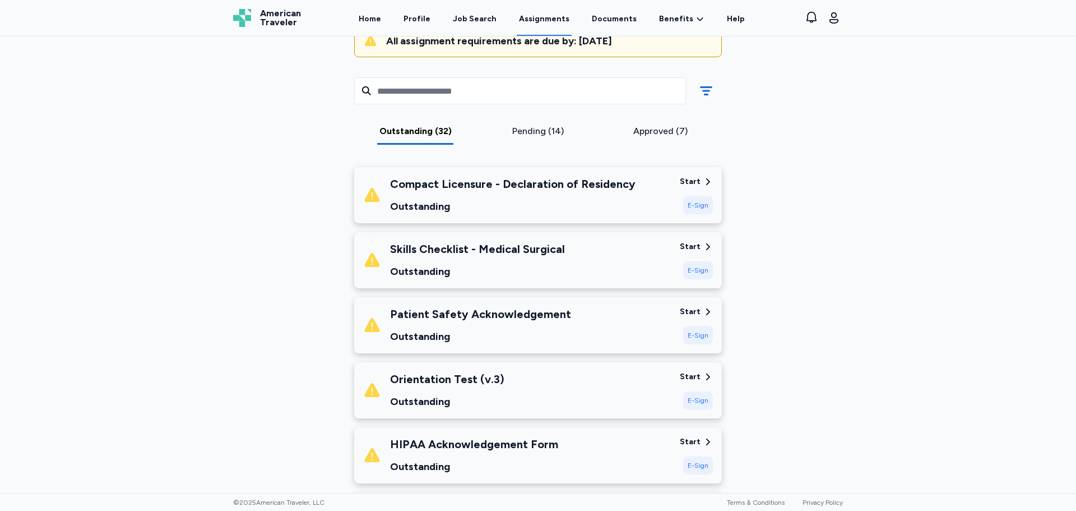
scroll to position [72, 0]
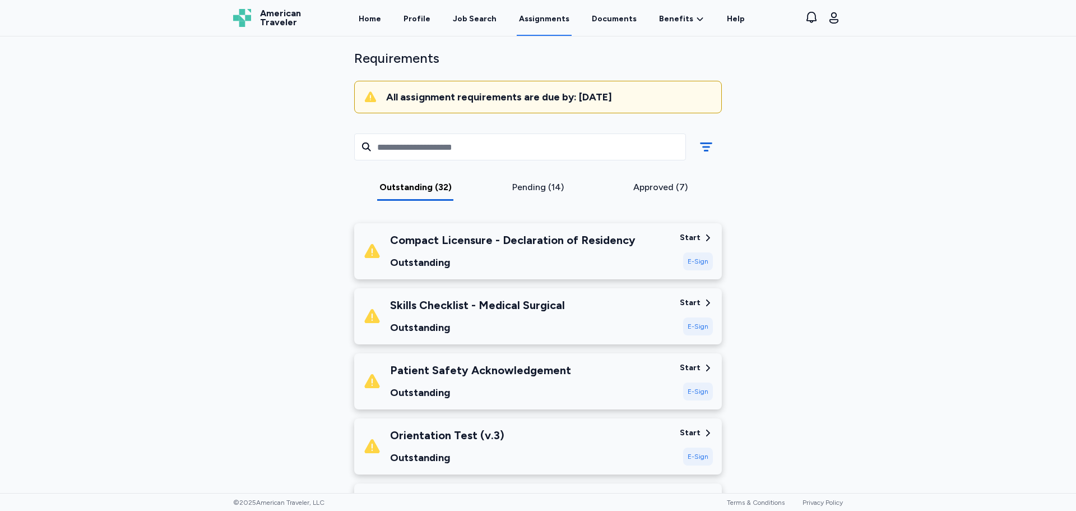
click at [470, 394] on div "Outstanding" at bounding box center [480, 393] width 181 height 16
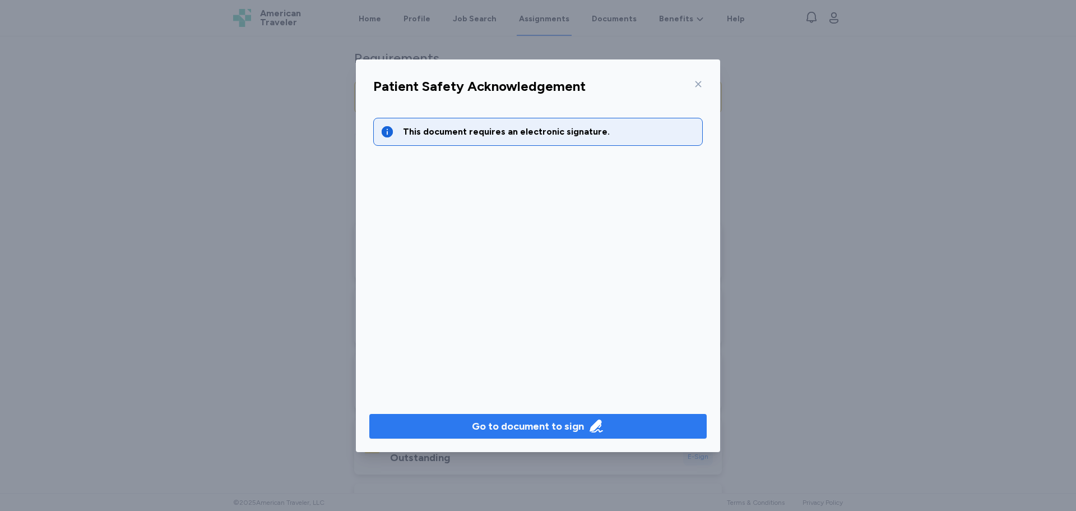
click at [502, 417] on button "Go to document to sign" at bounding box center [537, 426] width 337 height 25
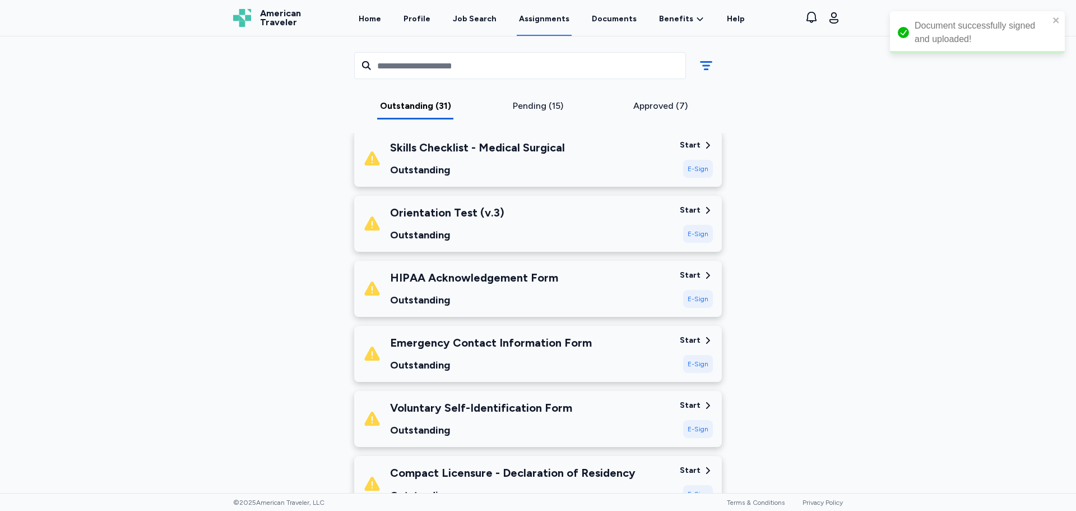
scroll to position [184, 0]
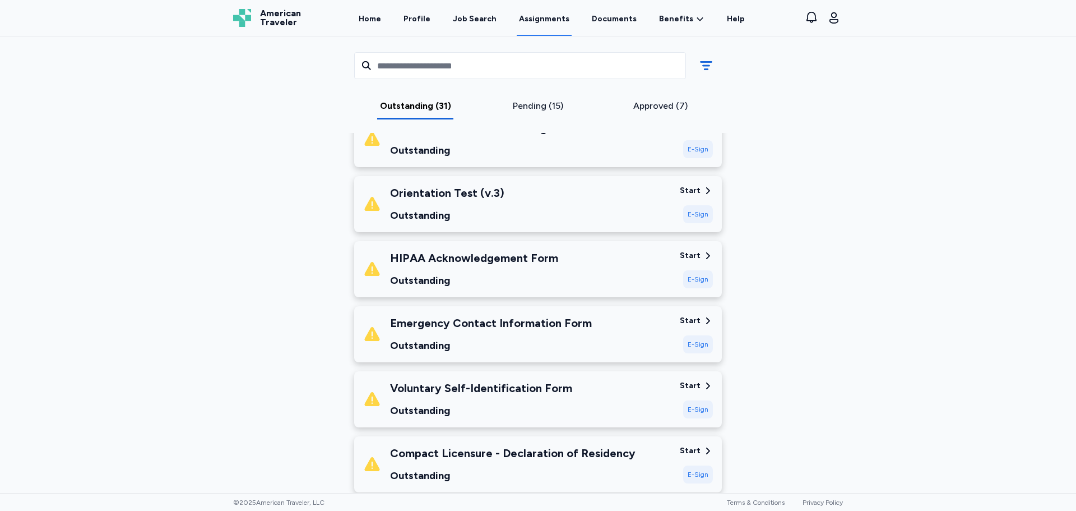
click at [456, 279] on div "Outstanding" at bounding box center [474, 280] width 168 height 16
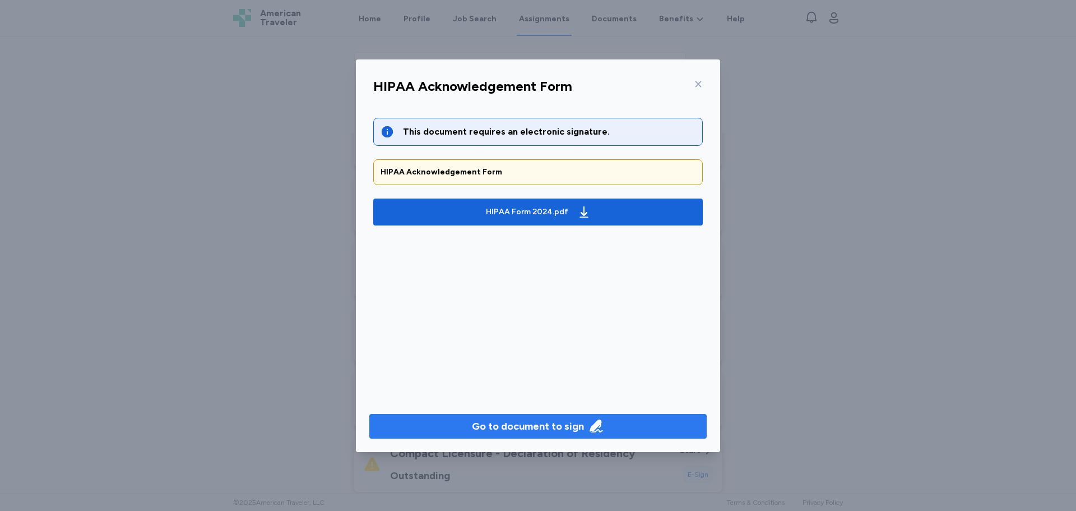
click at [542, 431] on div "Go to document to sign" at bounding box center [528, 426] width 112 height 16
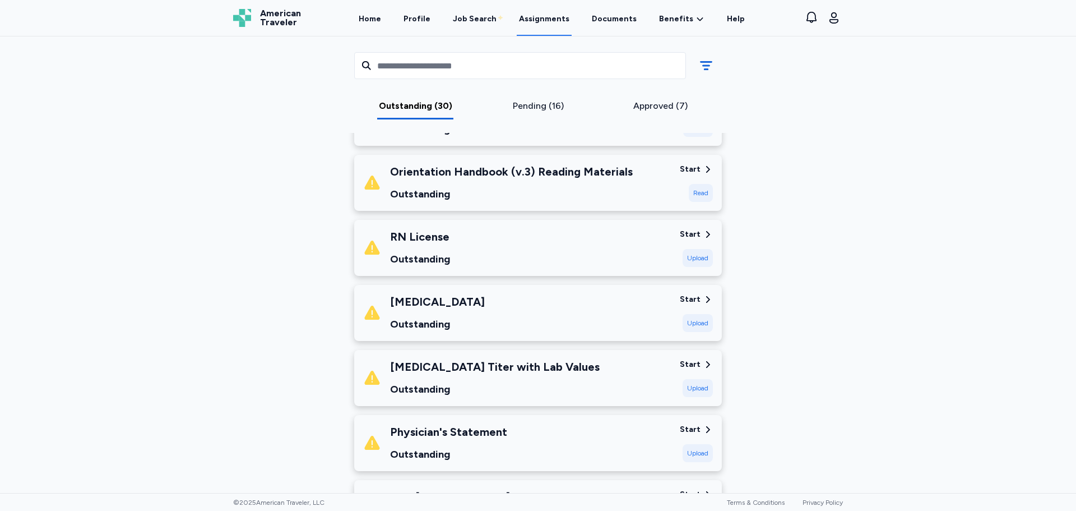
scroll to position [521, 0]
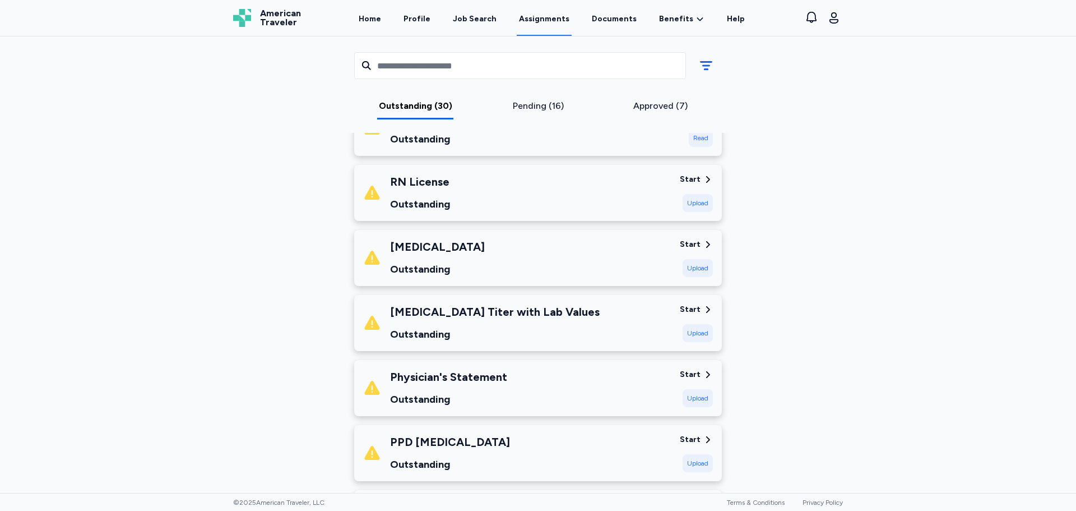
click at [519, 388] on div "Physician's Statement Outstanding" at bounding box center [517, 388] width 308 height 38
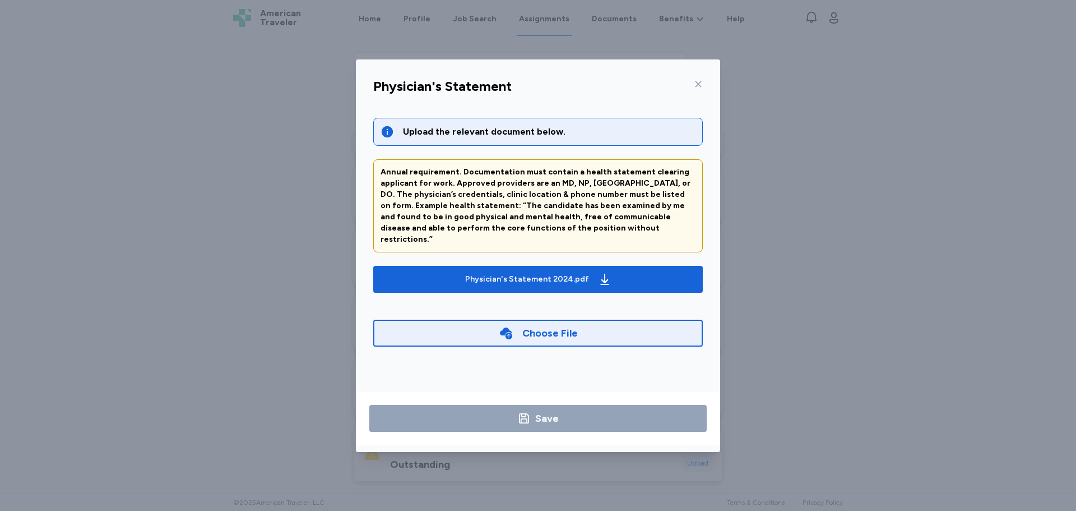
click at [697, 86] on icon at bounding box center [698, 84] width 9 height 9
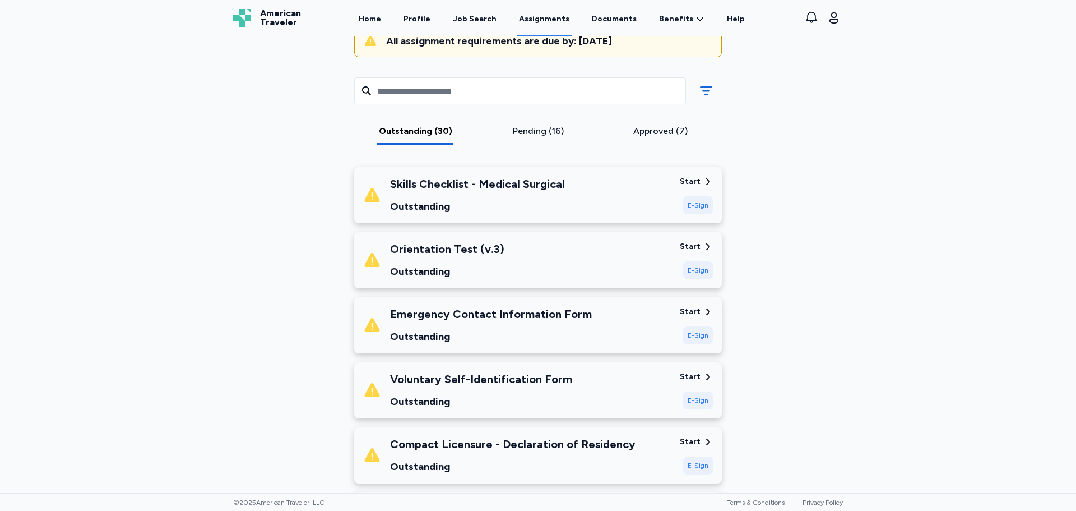
scroll to position [72, 0]
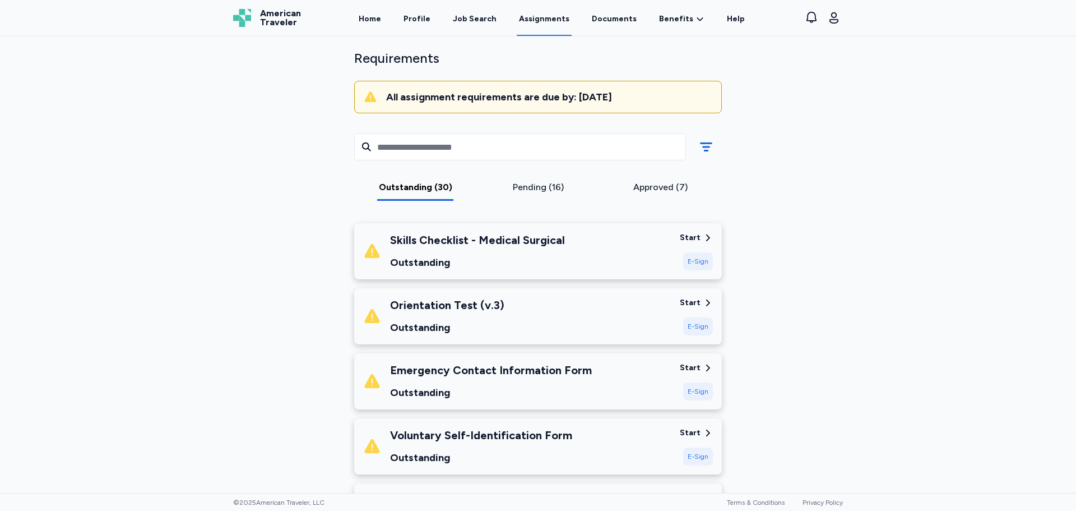
click at [490, 391] on div "Outstanding" at bounding box center [491, 393] width 202 height 16
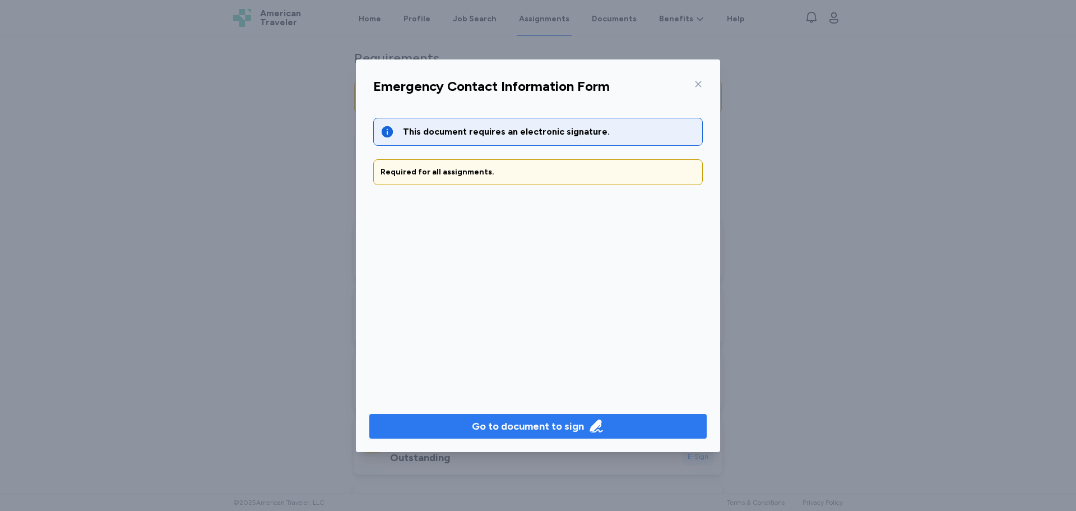
click at [509, 433] on div "Go to document to sign" at bounding box center [528, 426] width 112 height 16
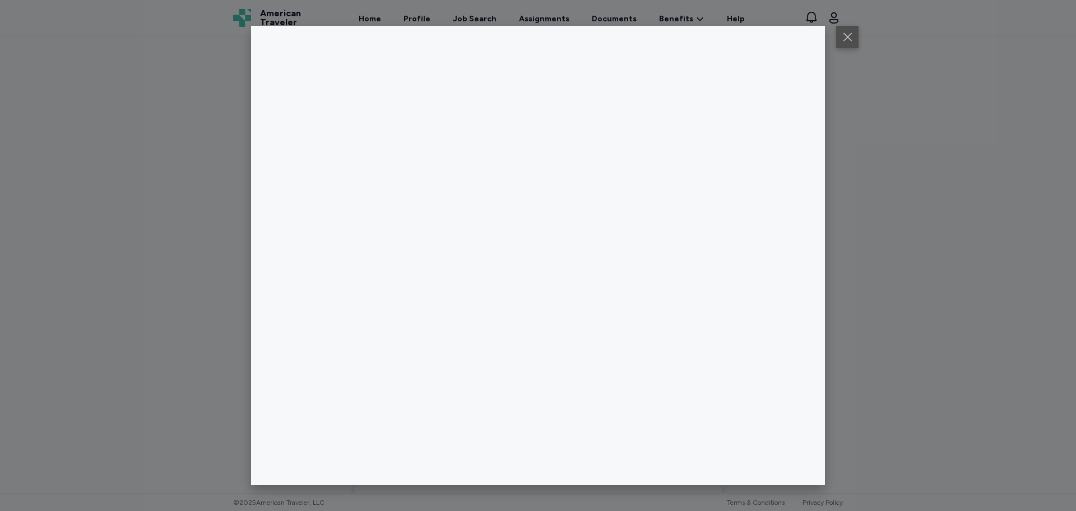
click at [848, 34] on button at bounding box center [847, 37] width 22 height 22
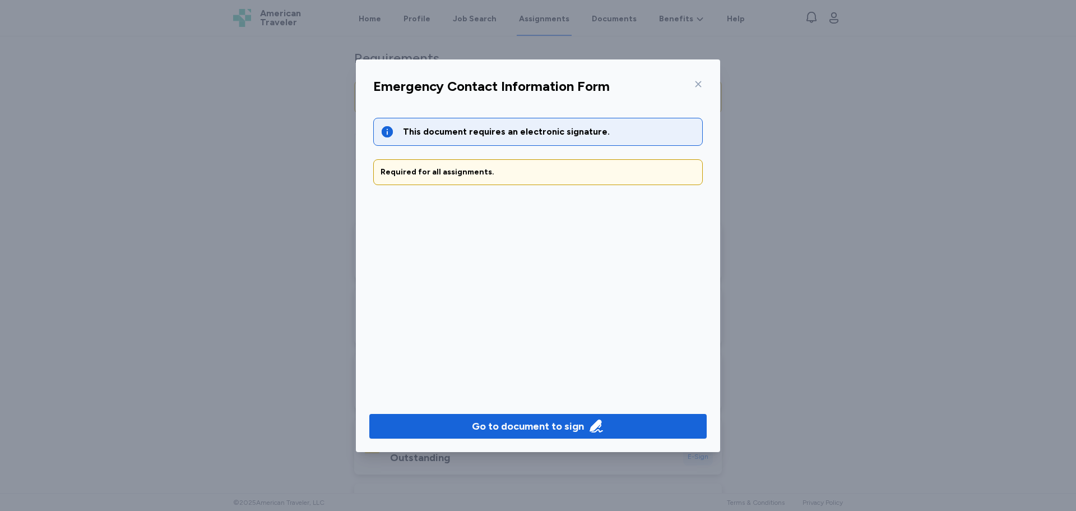
click at [696, 84] on icon at bounding box center [698, 84] width 9 height 9
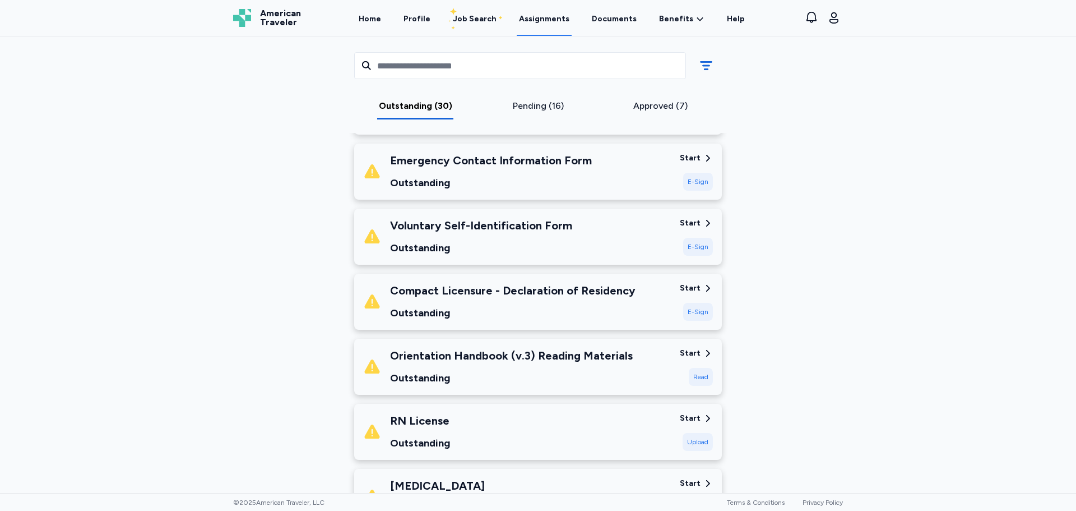
scroll to position [297, 0]
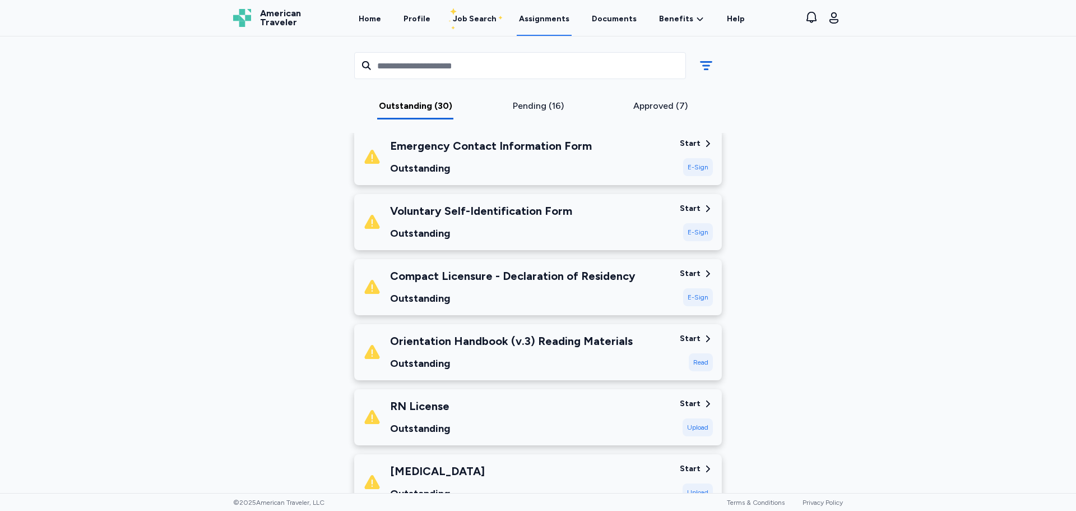
click at [460, 230] on div "Outstanding" at bounding box center [481, 233] width 182 height 16
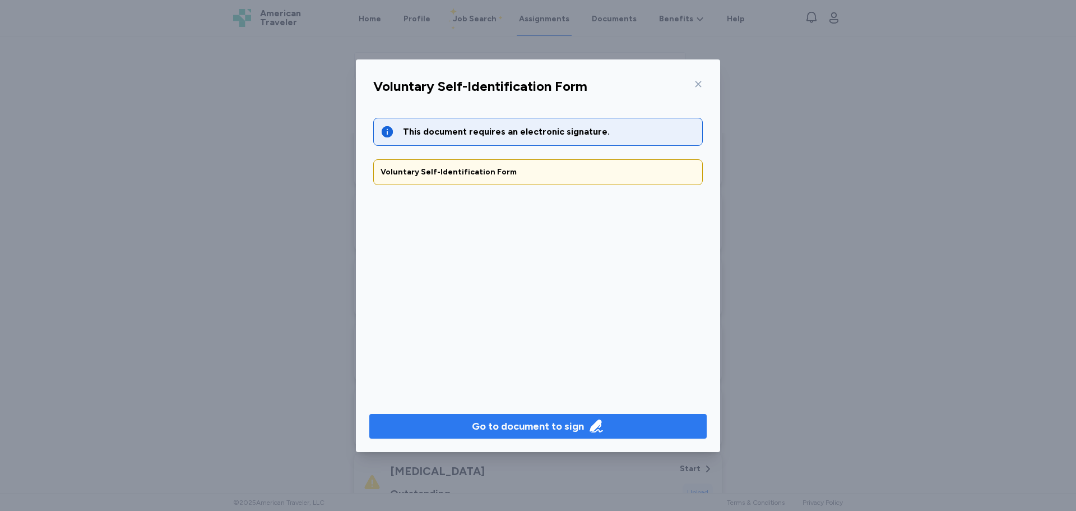
click at [450, 424] on span "Go to document to sign" at bounding box center [538, 426] width 320 height 16
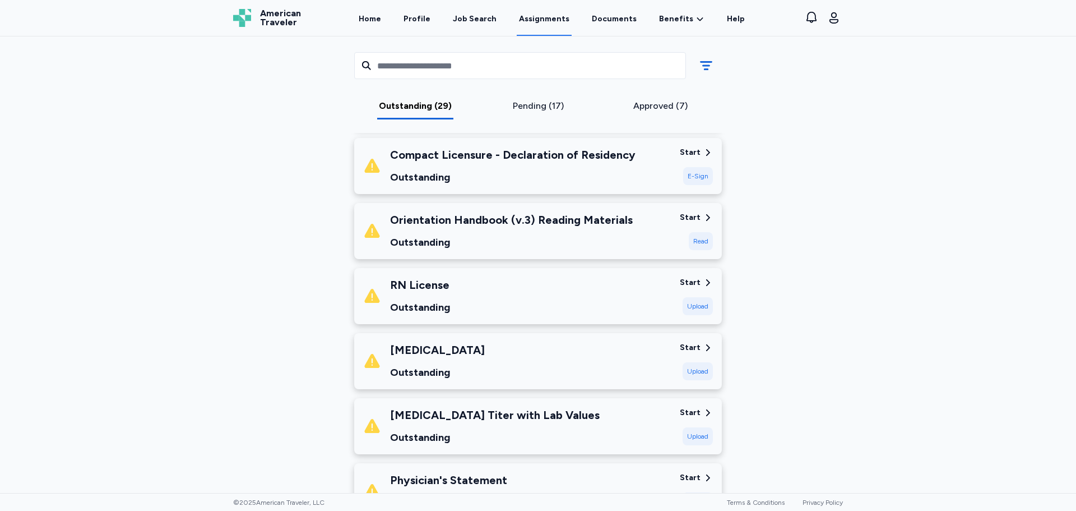
scroll to position [409, 0]
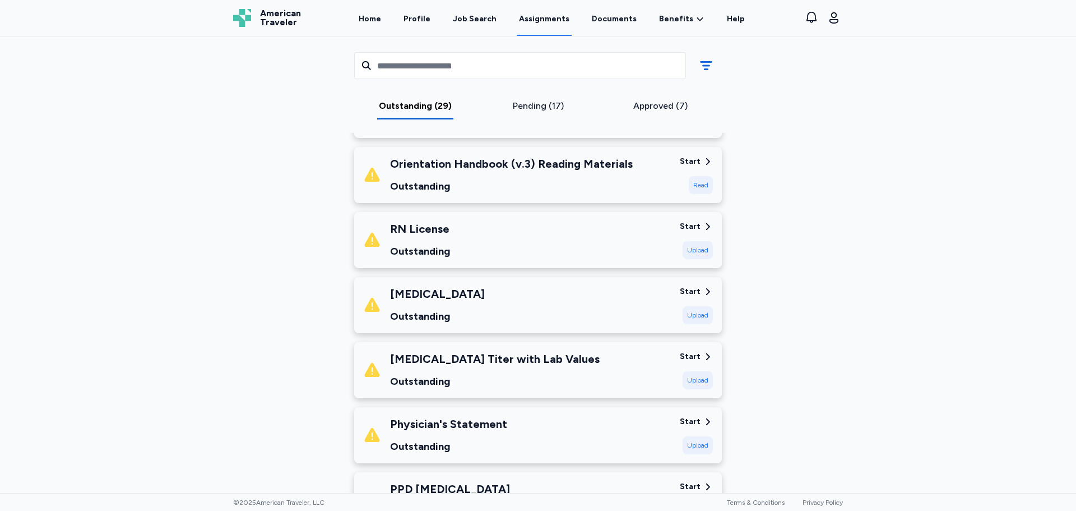
click at [485, 188] on div "Outstanding" at bounding box center [511, 186] width 243 height 16
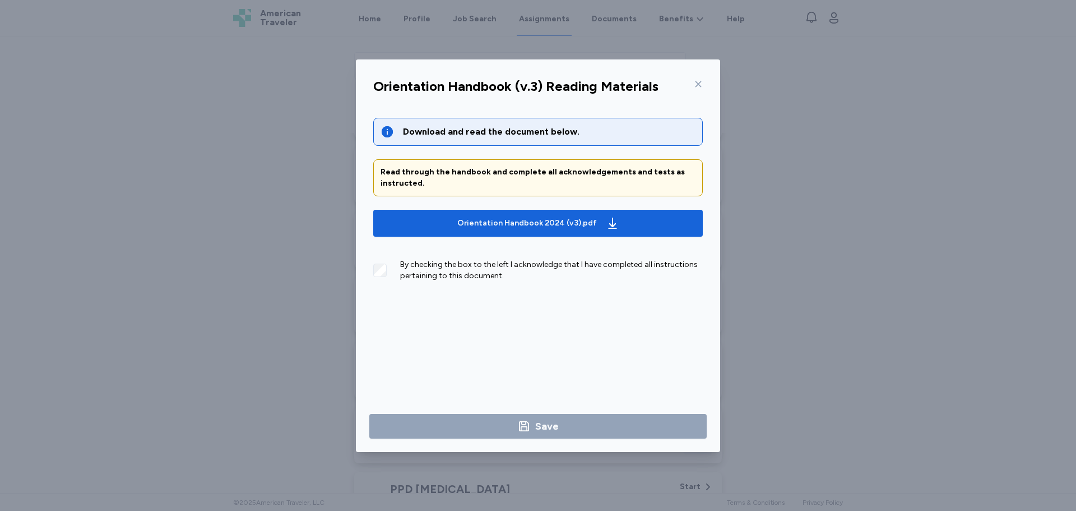
click at [698, 81] on icon at bounding box center [698, 84] width 9 height 9
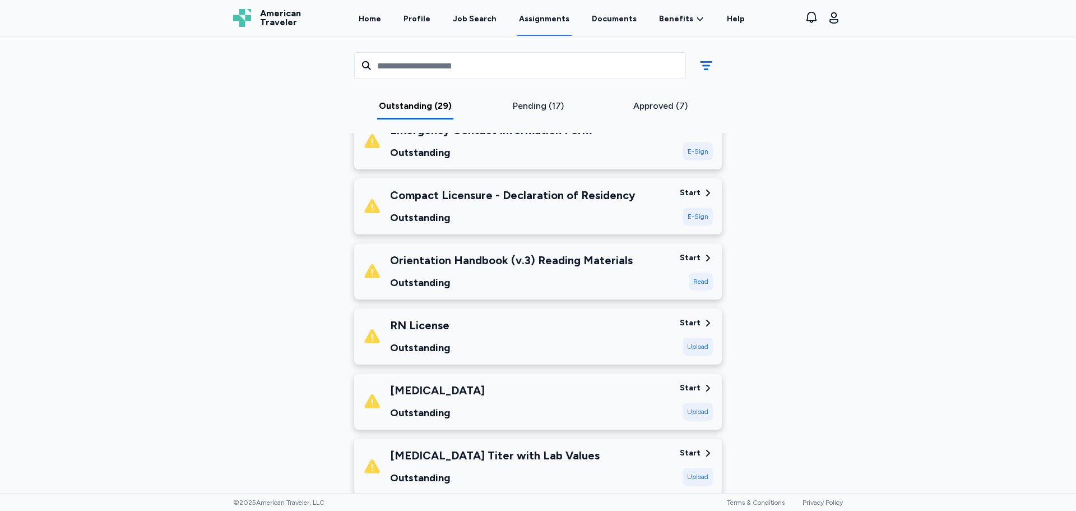
scroll to position [0, 0]
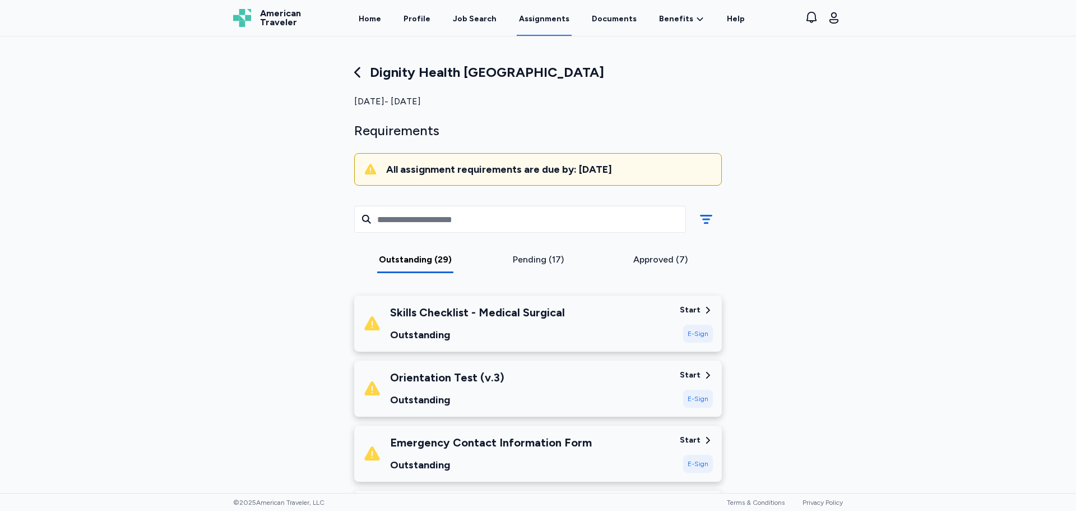
click at [627, 260] on div "Approved (7)" at bounding box center [661, 259] width 114 height 13
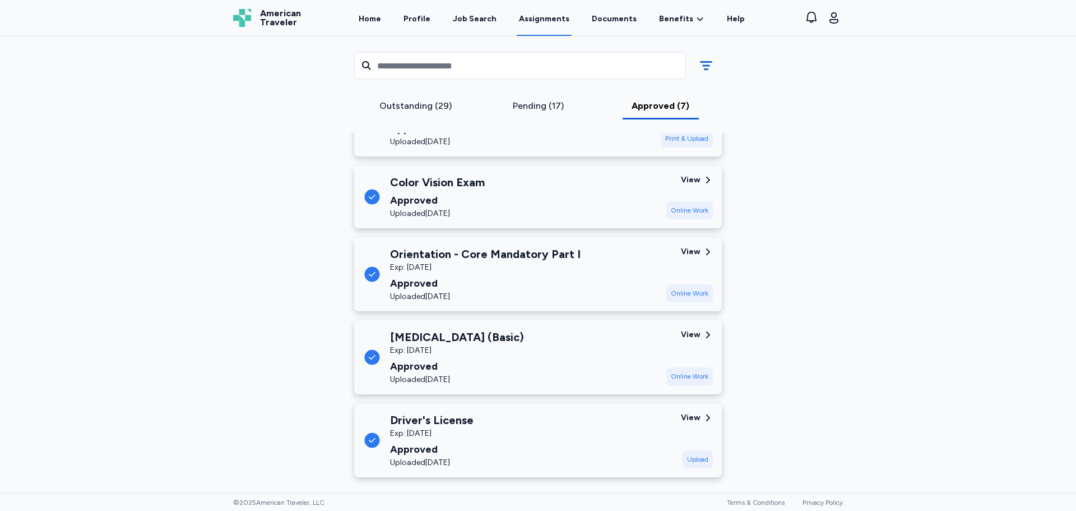
scroll to position [368, 0]
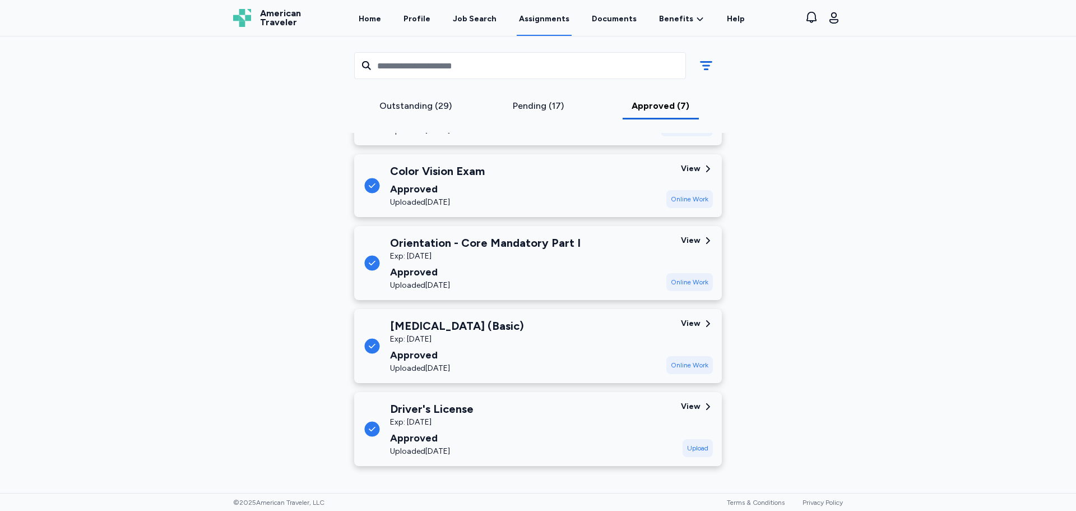
click at [546, 105] on div "Pending (17)" at bounding box center [539, 105] width 114 height 13
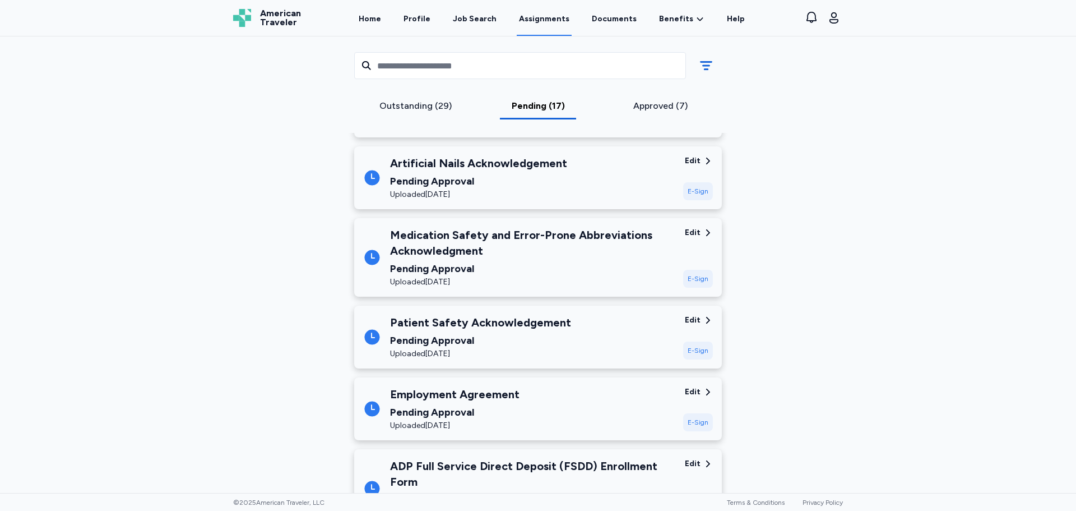
scroll to position [704, 0]
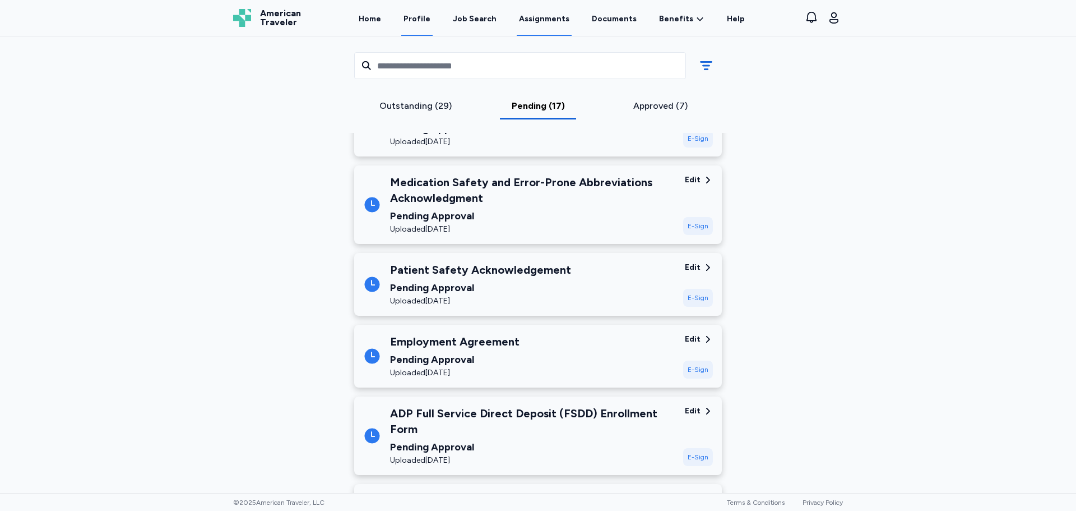
click at [427, 16] on link "Profile" at bounding box center [416, 18] width 31 height 35
click at [615, 16] on link "Documents" at bounding box center [614, 18] width 49 height 35
click at [613, 20] on link "Documents" at bounding box center [614, 18] width 49 height 35
click at [621, 12] on link "Documents" at bounding box center [614, 18] width 49 height 35
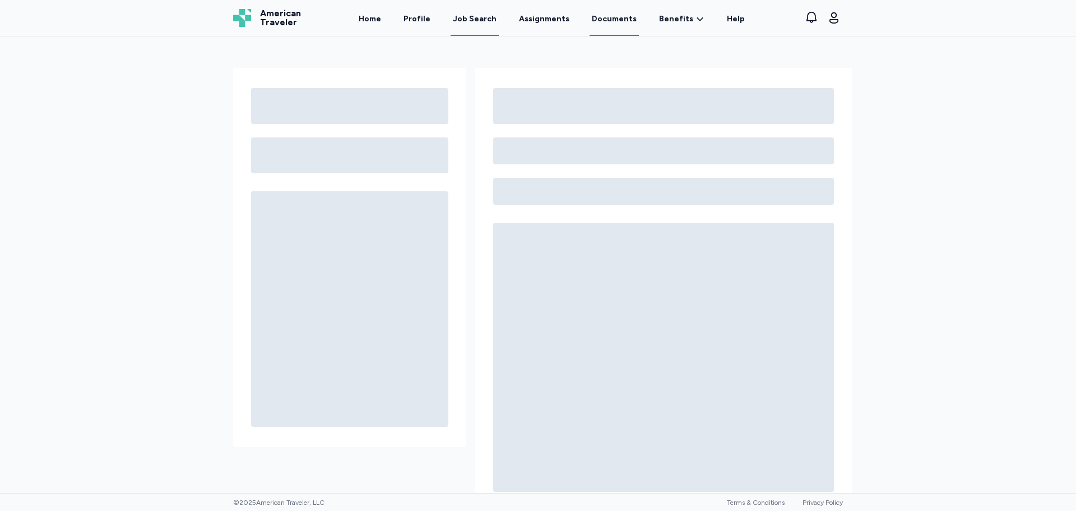
click at [473, 11] on link "Job Search" at bounding box center [475, 18] width 48 height 35
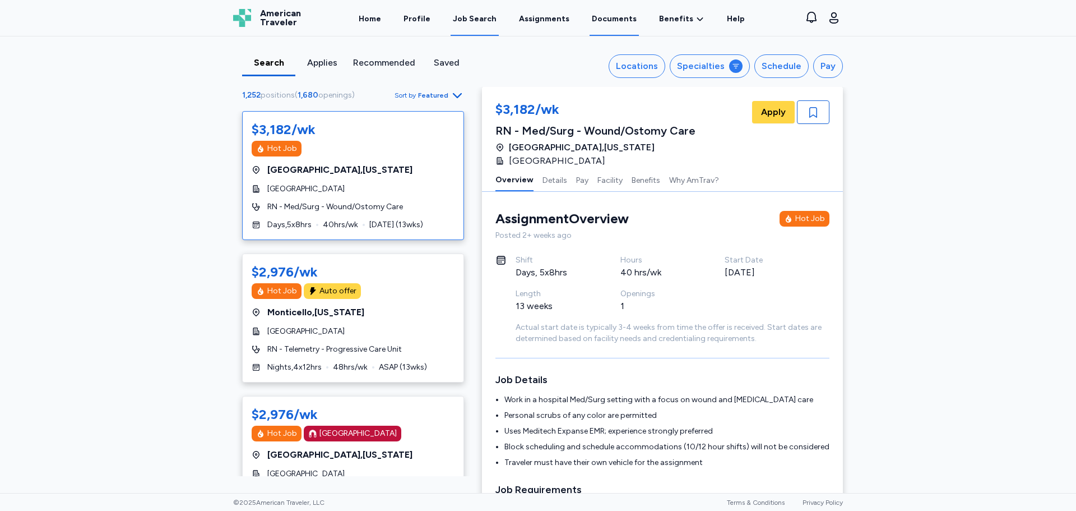
click at [607, 20] on link "Documents" at bounding box center [614, 18] width 49 height 35
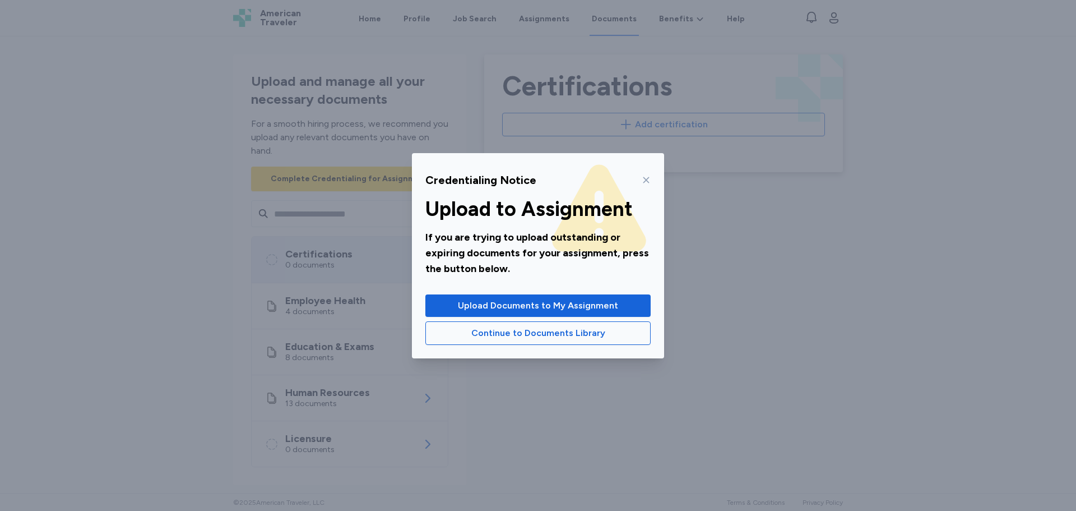
click at [645, 177] on icon at bounding box center [646, 179] width 9 height 9
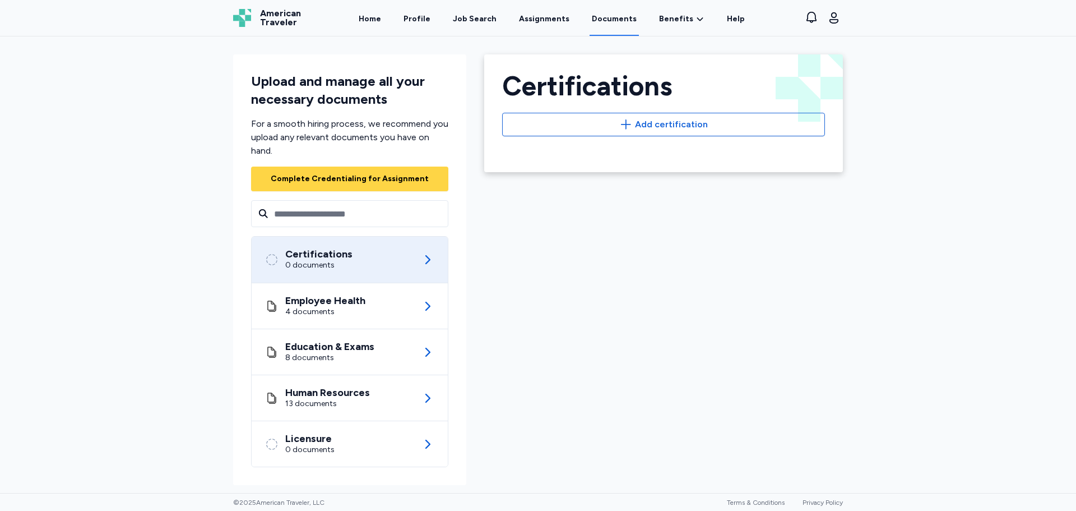
scroll to position [1, 0]
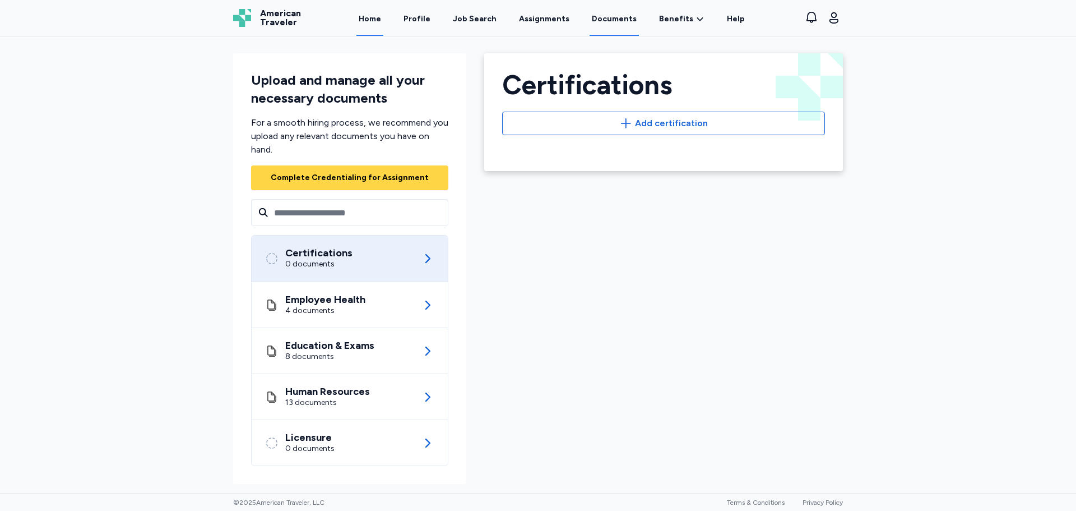
click at [383, 22] on link "Home" at bounding box center [370, 18] width 27 height 35
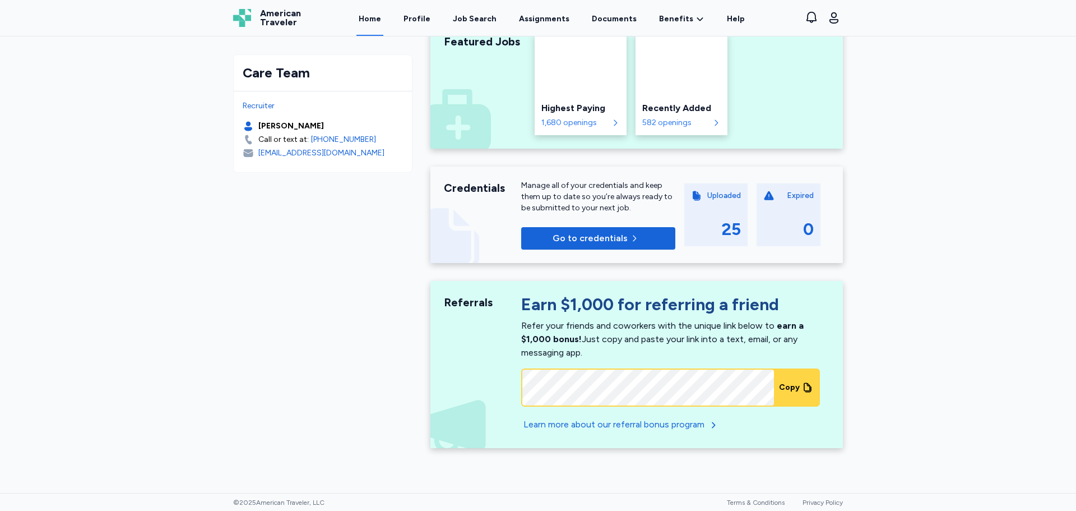
scroll to position [607, 0]
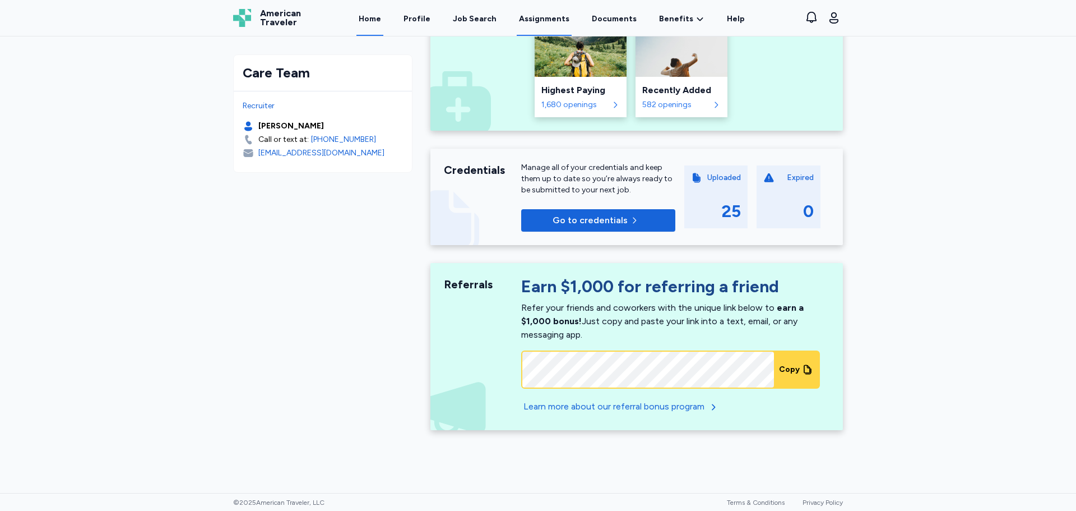
click at [533, 18] on link "Assignments" at bounding box center [544, 18] width 55 height 35
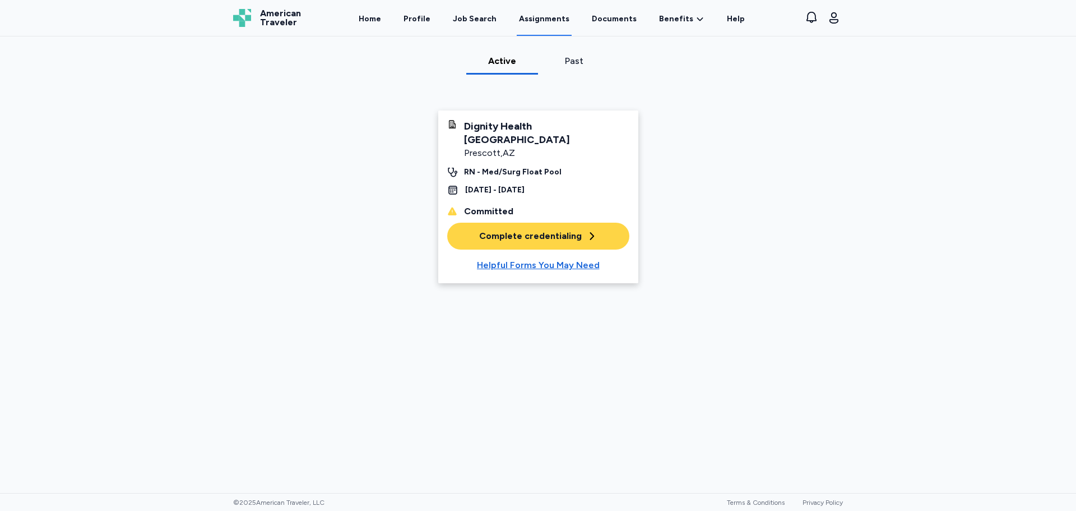
click at [516, 184] on div "[DATE] - [DATE]" at bounding box center [494, 189] width 59 height 11
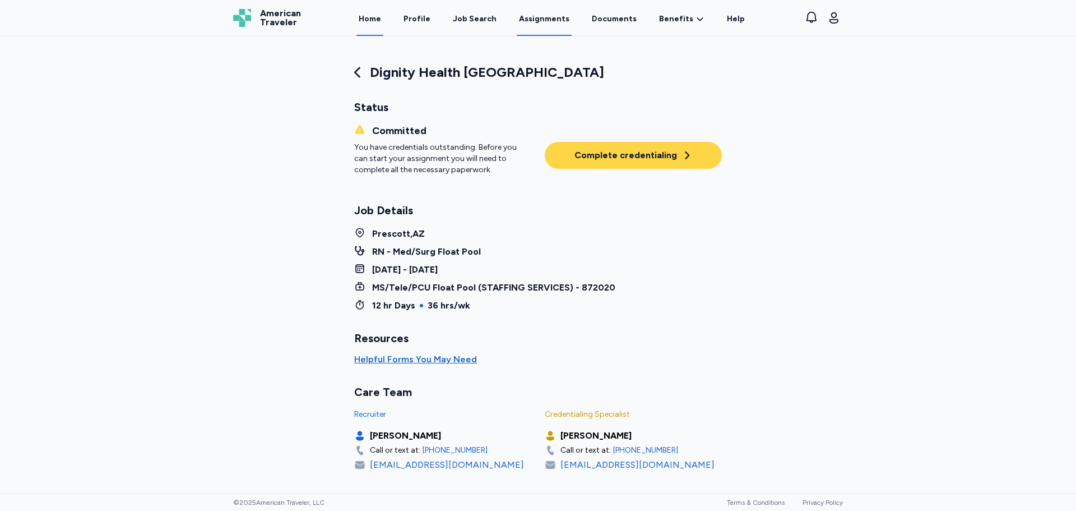
click at [377, 12] on link "Home" at bounding box center [370, 18] width 27 height 35
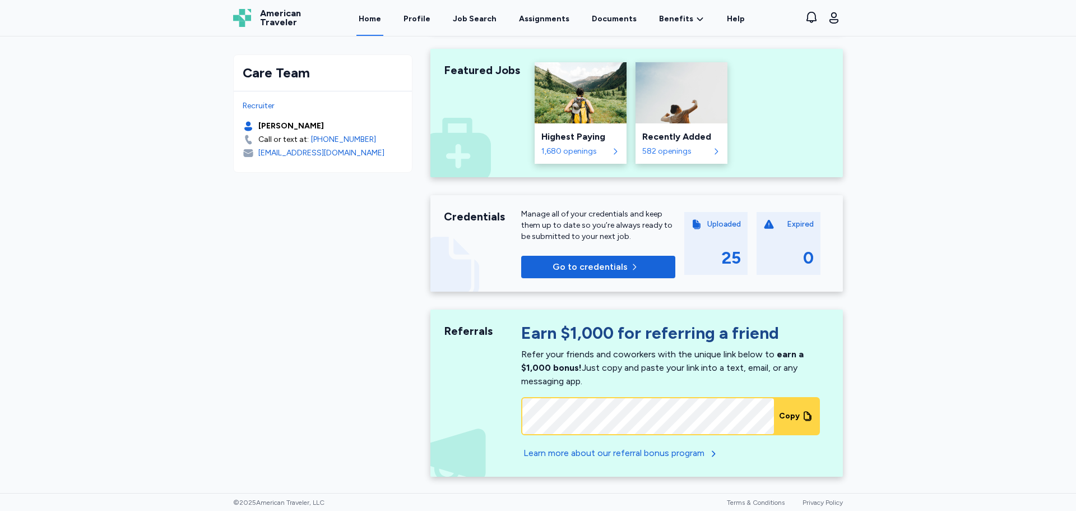
scroll to position [607, 0]
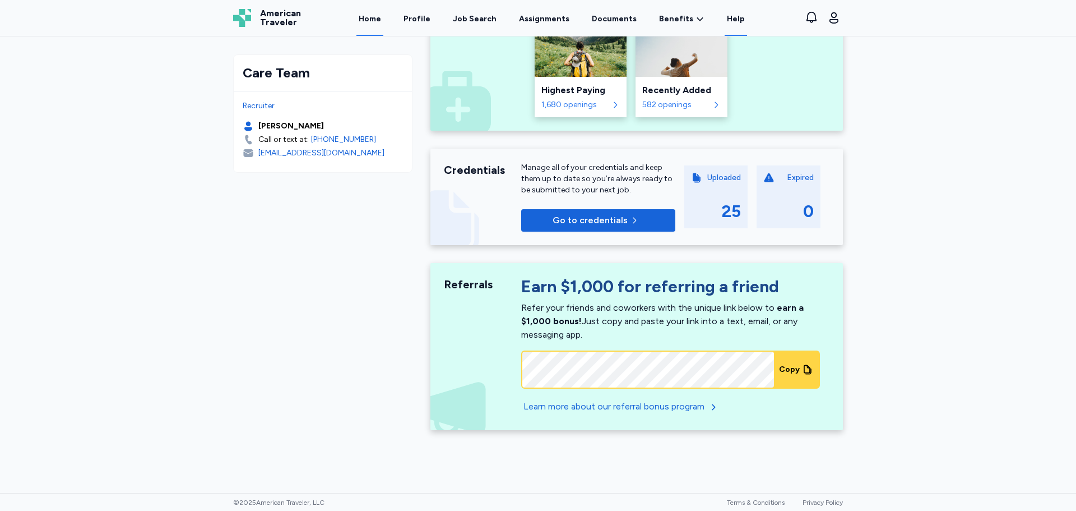
click at [727, 18] on link "Help" at bounding box center [736, 18] width 22 height 35
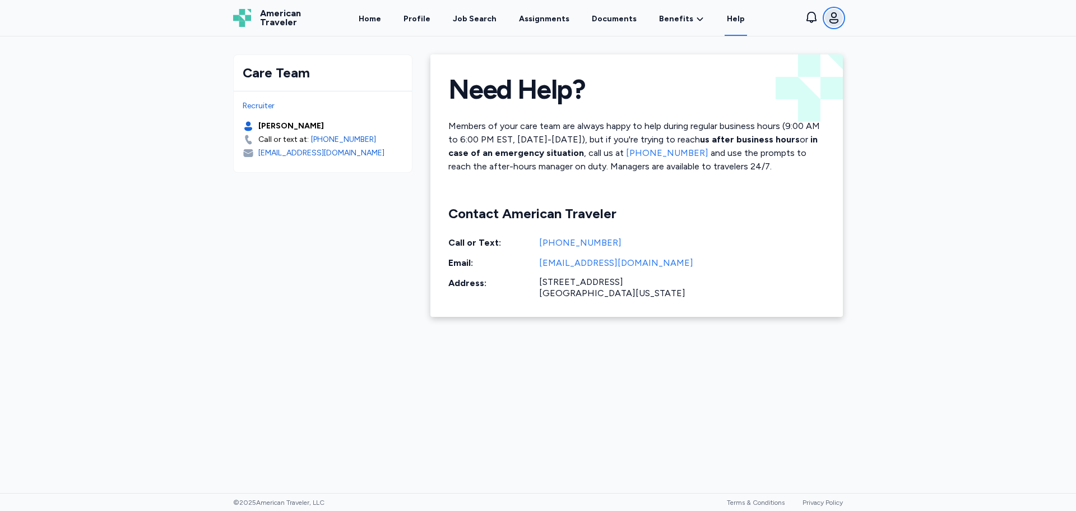
click at [835, 21] on icon "button" at bounding box center [833, 17] width 13 height 13
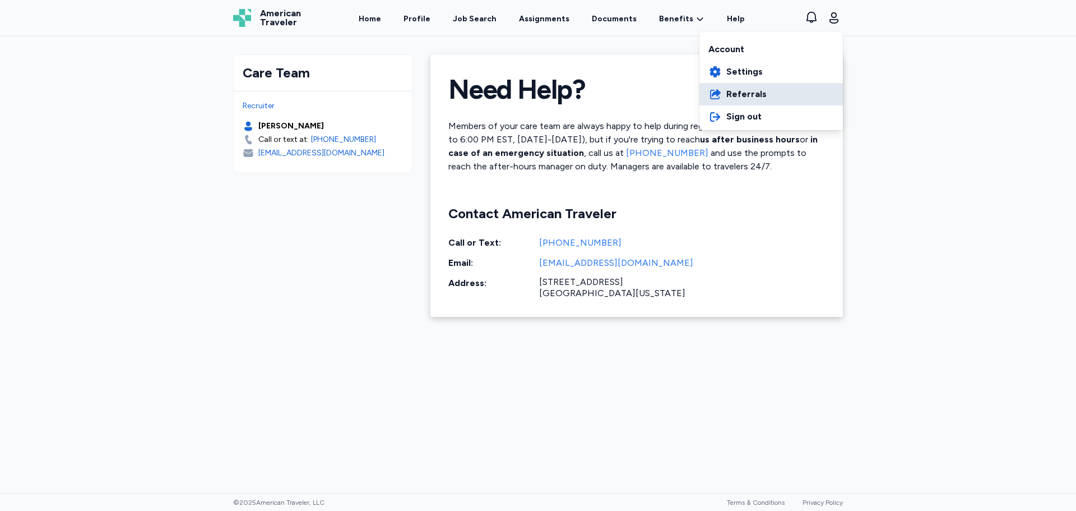
click at [775, 89] on link "Referrals" at bounding box center [772, 94] width 144 height 22
